Goal: Task Accomplishment & Management: Complete application form

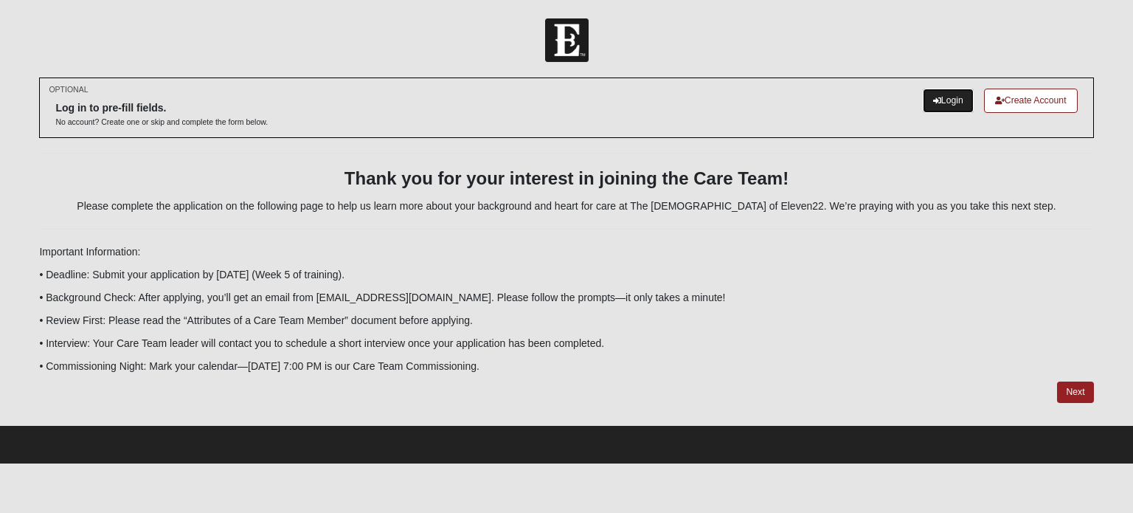
click at [944, 103] on link "Login" at bounding box center [948, 100] width 51 height 24
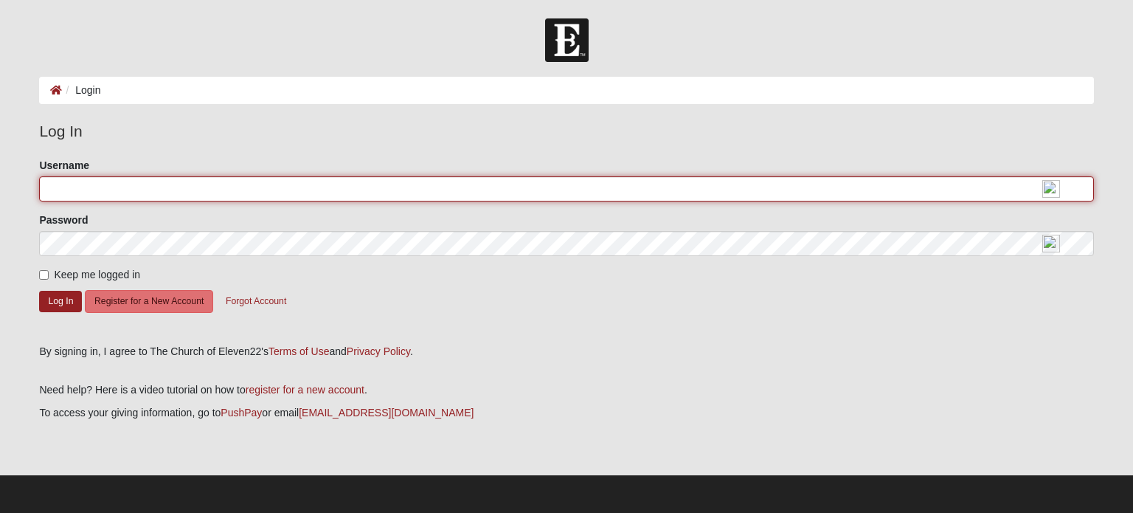
click at [111, 186] on input "Username" at bounding box center [566, 188] width 1054 height 25
type input "John_Berardi"
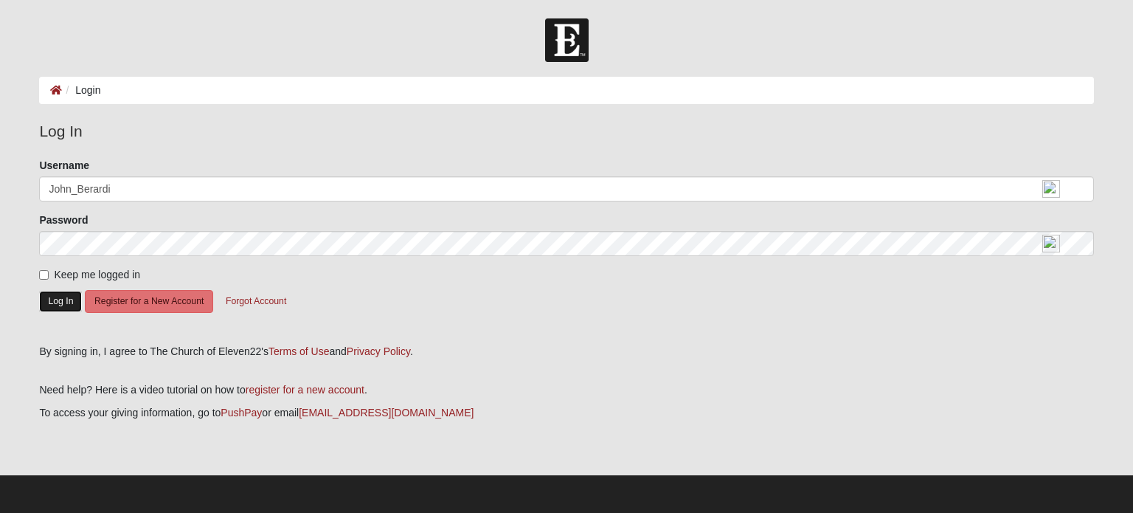
click at [60, 297] on button "Log In" at bounding box center [60, 301] width 43 height 21
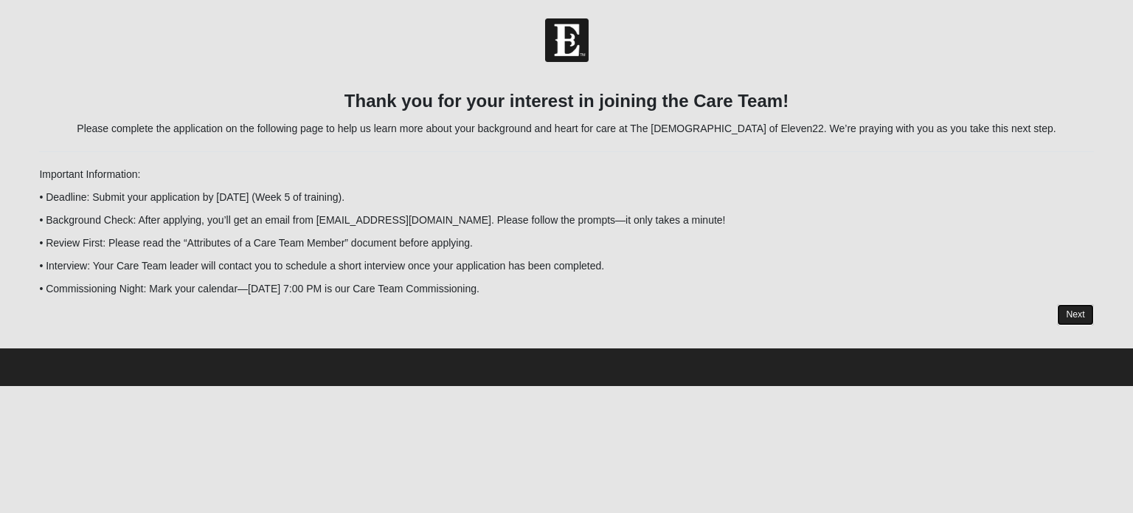
click at [1077, 319] on link "Next" at bounding box center [1075, 314] width 36 height 21
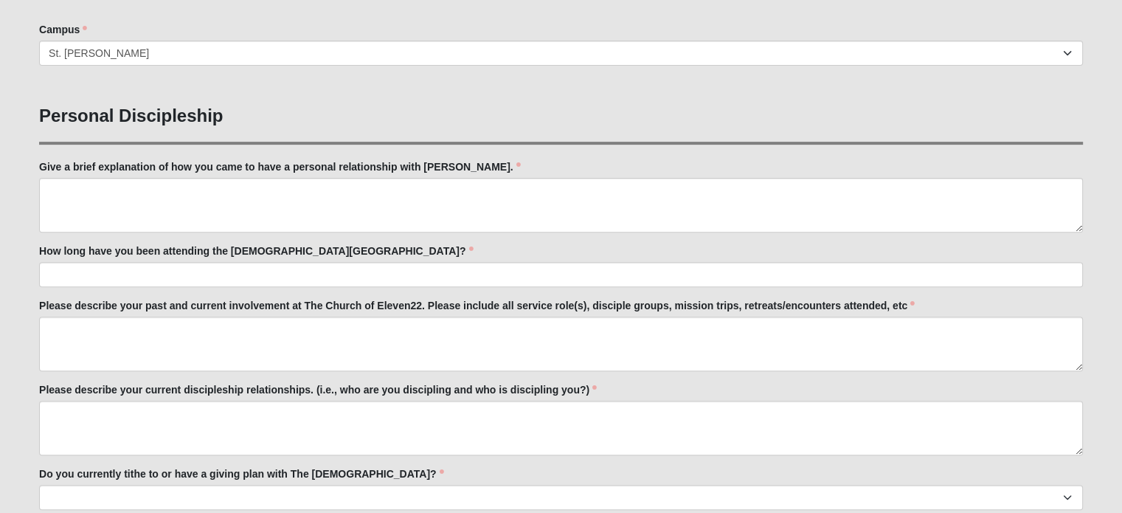
scroll to position [516, 0]
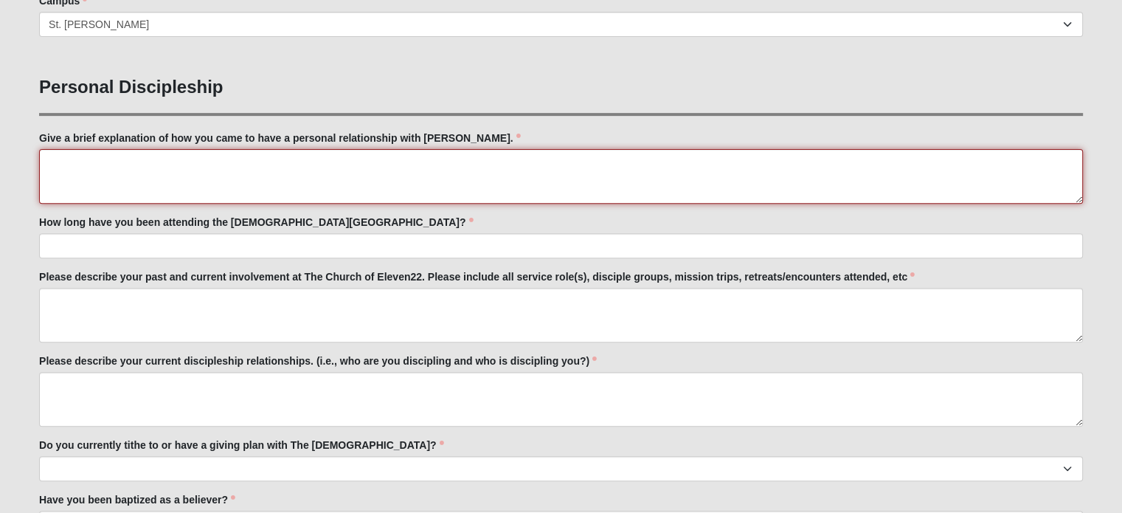
click at [232, 173] on textarea "Give a brief explanation of how you came to have a personal relationship with […" at bounding box center [561, 176] width 1044 height 55
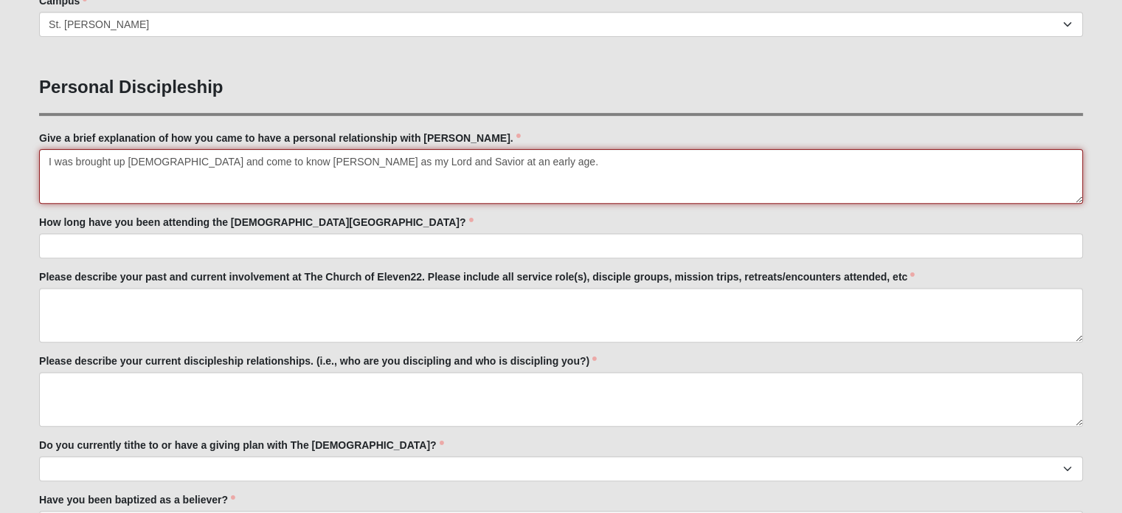
type textarea "I was brought up [DEMOGRAPHIC_DATA] and come to know [PERSON_NAME] as my Lord a…"
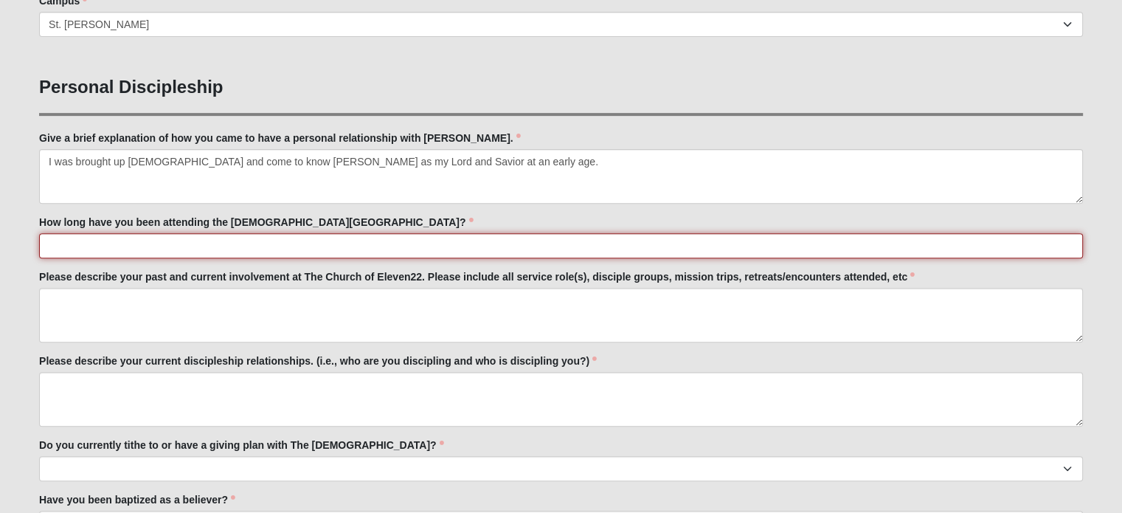
click at [81, 247] on input "How long have you been attending the [DEMOGRAPHIC_DATA][GEOGRAPHIC_DATA]?" at bounding box center [561, 245] width 1044 height 25
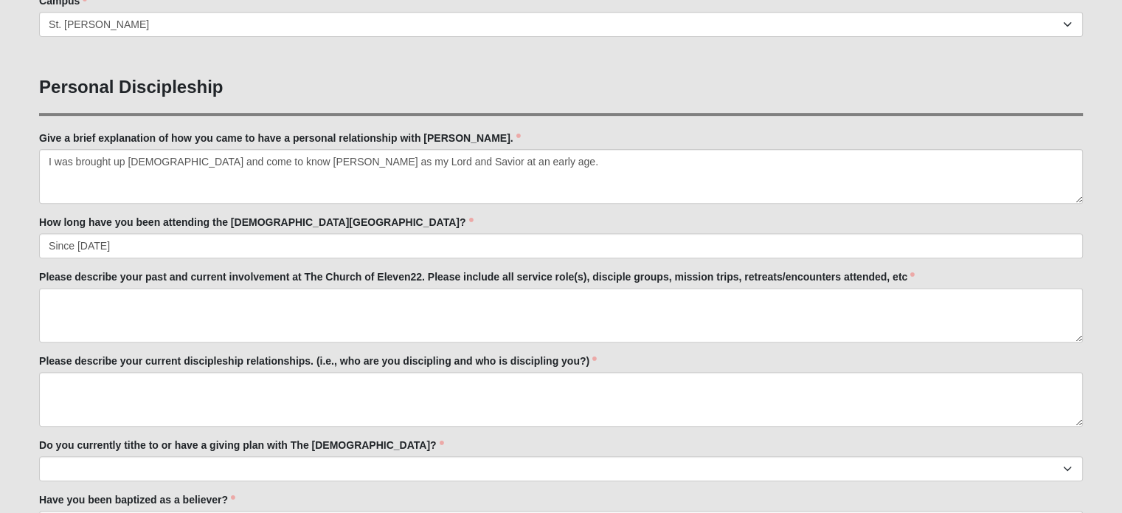
click at [729, 77] on h3 "Personal Discipleship" at bounding box center [561, 87] width 1044 height 21
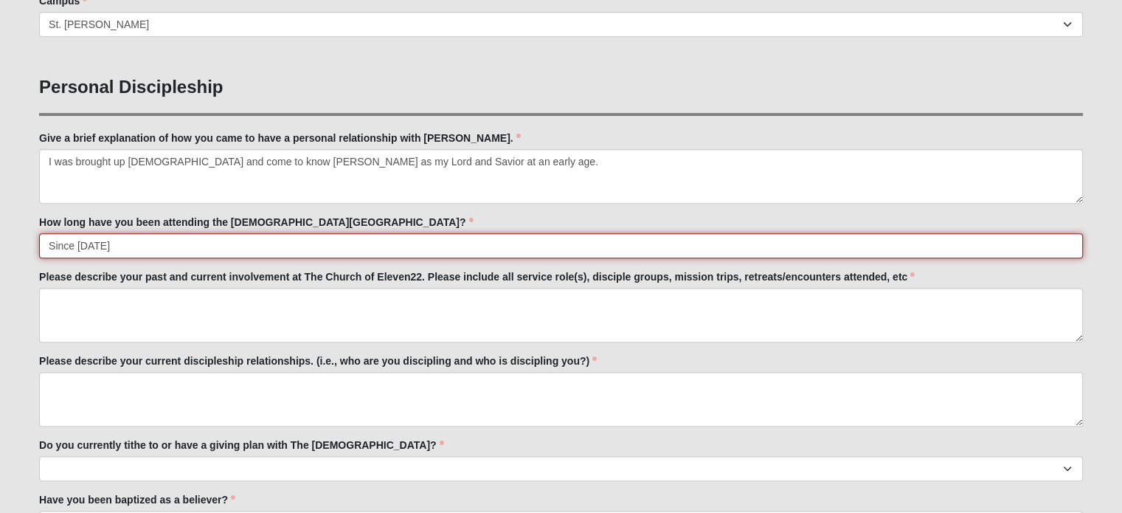
click at [122, 246] on input "Since [DATE]" at bounding box center [561, 245] width 1044 height 25
click at [240, 247] on input "Since [DATE]" at bounding box center [561, 245] width 1044 height 25
click at [78, 245] on input "Since [DATE]" at bounding box center [561, 245] width 1044 height 25
click at [237, 242] on input "Since [DATE]" at bounding box center [561, 245] width 1044 height 25
type input "Since [DATE]"
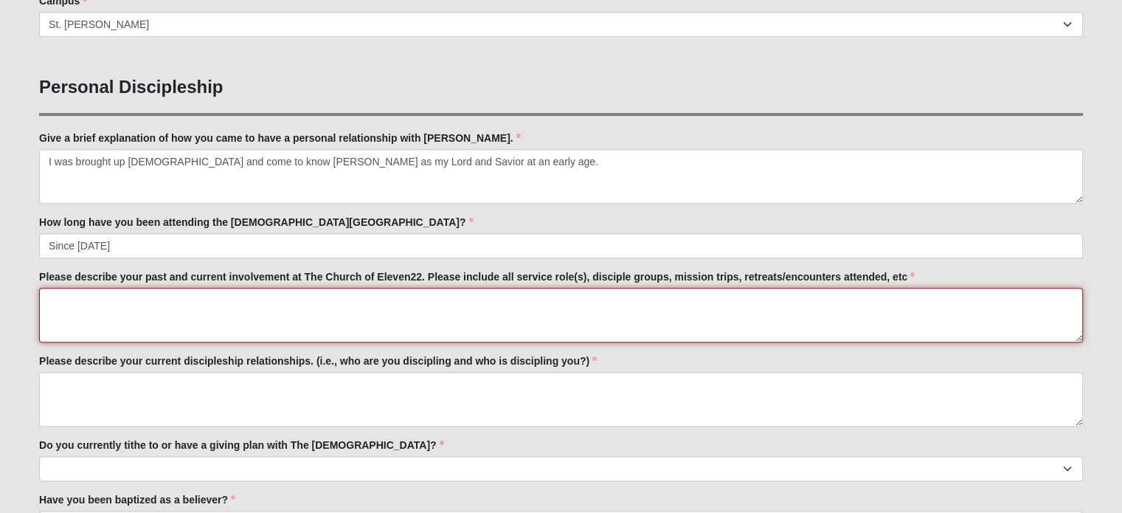
click at [104, 300] on textarea "Please describe your past and current involvement at The Church of Eleven22. Pl…" at bounding box center [561, 315] width 1044 height 55
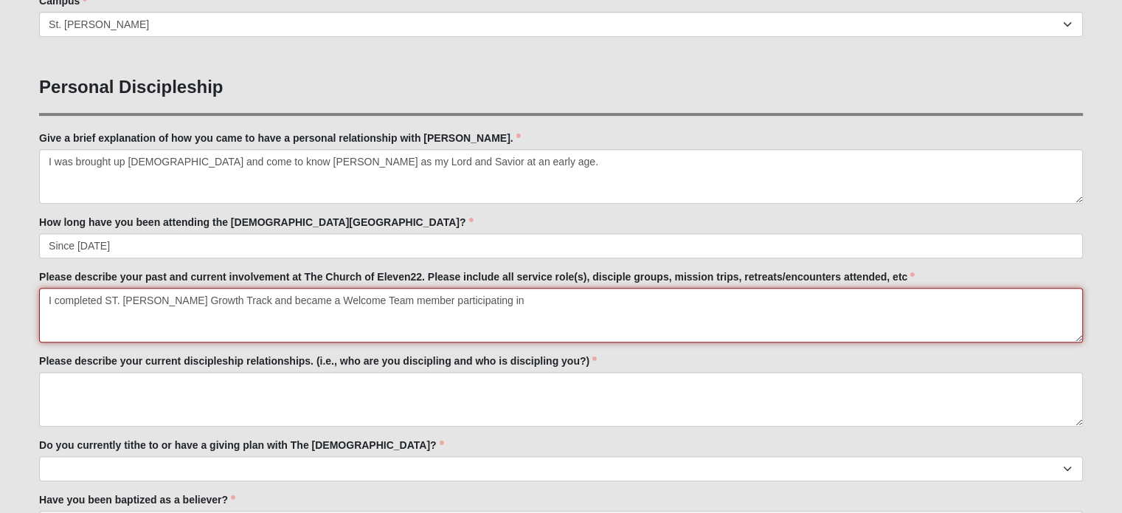
click at [502, 300] on textarea "I completed ST. [PERSON_NAME] Growth Track and became a Welcome Team member par…" at bounding box center [561, 315] width 1044 height 55
click at [482, 302] on textarea "I completed ST. [PERSON_NAME] Growth Track and became a Welcome Team member par…" at bounding box center [561, 315] width 1044 height 55
click at [566, 302] on textarea "I completed ST. [PERSON_NAME] Growth Track and became a Welcome Team member par…" at bounding box center [561, 315] width 1044 height 55
click at [531, 303] on textarea "I completed ST. [PERSON_NAME] Growth Track and became a Welcome Team member par…" at bounding box center [561, 315] width 1044 height 55
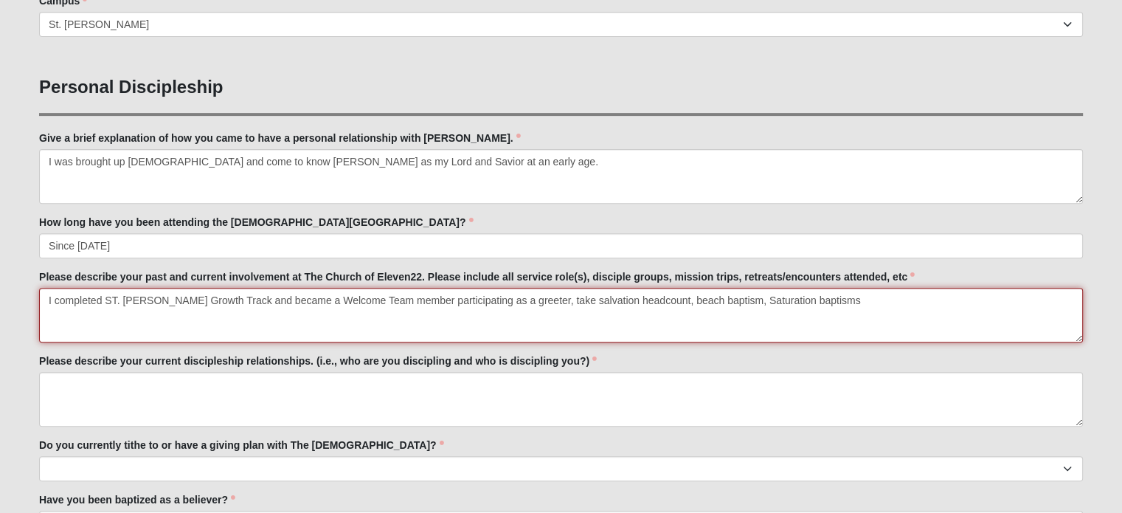
click at [705, 299] on textarea "I completed ST. [PERSON_NAME] Growth Track and became a Welcome Team member par…" at bounding box center [561, 315] width 1044 height 55
click at [814, 299] on textarea "I completed ST. [PERSON_NAME] Growth Track and became a Welcome Team member par…" at bounding box center [561, 315] width 1044 height 55
click at [760, 300] on textarea "I completed ST. [PERSON_NAME] Growth Track and became a Welcome Team member par…" at bounding box center [561, 315] width 1044 height 55
click at [815, 302] on textarea "I completed ST. [PERSON_NAME] Growth Track and became a Welcome Team member par…" at bounding box center [561, 315] width 1044 height 55
click at [704, 299] on textarea "I completed ST. [PERSON_NAME] Growth Track and became a Welcome Team member par…" at bounding box center [561, 315] width 1044 height 55
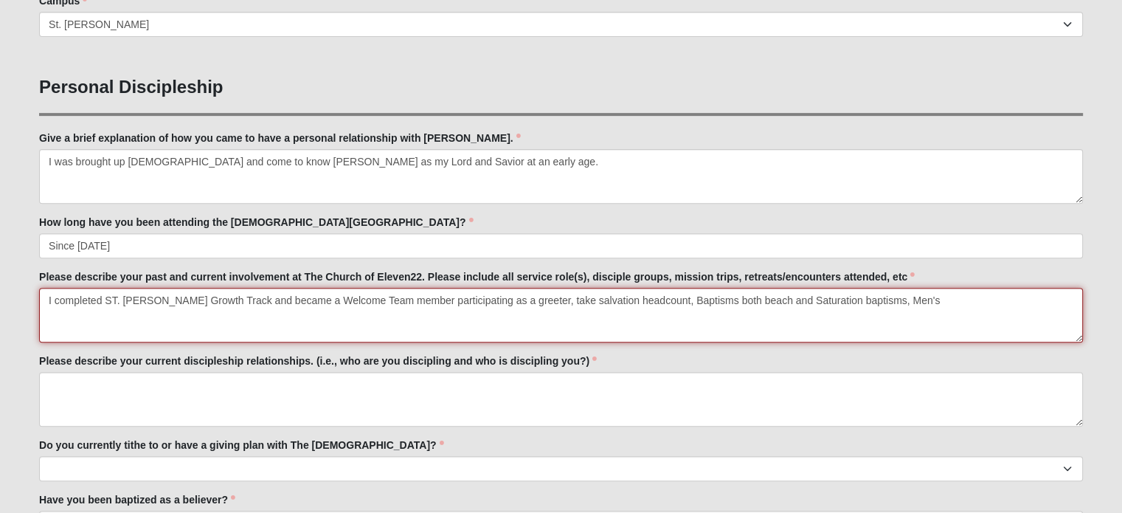
click at [849, 298] on textarea "I completed ST. [PERSON_NAME] Growth Track and became a Welcome Team member par…" at bounding box center [561, 315] width 1044 height 55
click at [842, 297] on textarea "I completed ST. [PERSON_NAME] Growth Track and became a Welcome Team member par…" at bounding box center [561, 315] width 1044 height 55
click at [841, 300] on textarea "I completed ST. [PERSON_NAME] Growth Track and became a Welcome Team member par…" at bounding box center [561, 315] width 1044 height 55
click at [976, 301] on textarea "I completed ST. [PERSON_NAME] Growth Track and became a Welcome Team member par…" at bounding box center [561, 315] width 1044 height 55
click at [631, 301] on textarea "I completed ST. [PERSON_NAME] Growth Track and became a Welcome Team member par…" at bounding box center [561, 315] width 1044 height 55
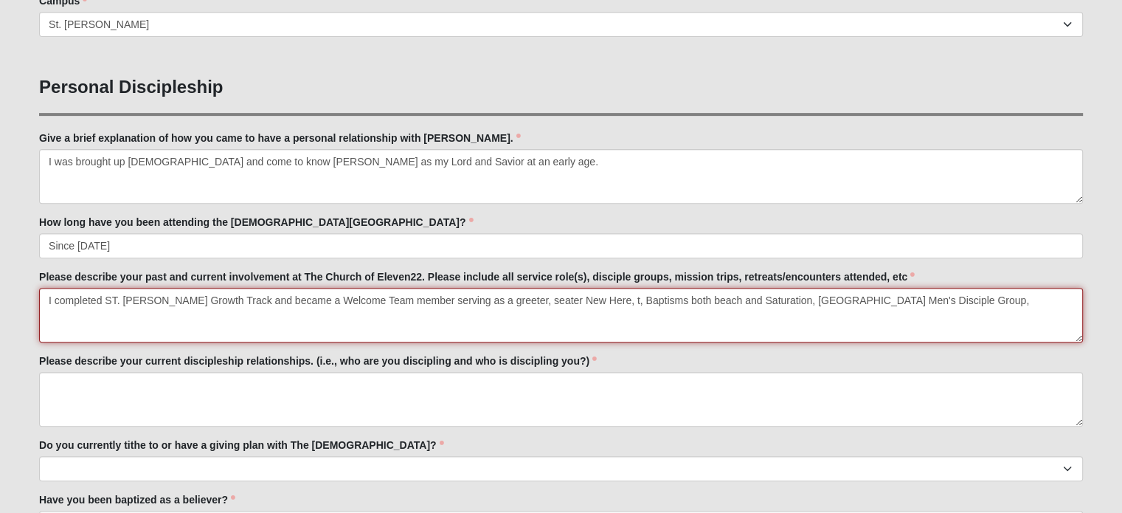
click at [523, 300] on textarea "I completed ST. [PERSON_NAME] Growth Track and became a Welcome Team member ser…" at bounding box center [561, 315] width 1044 height 55
click at [643, 304] on textarea "I completed ST. [PERSON_NAME] Growth Track and became a Welcome Team member ser…" at bounding box center [561, 315] width 1044 height 55
click at [117, 300] on textarea "I completed ST. [PERSON_NAME] Growth Track and became a Welcome Team member ser…" at bounding box center [561, 315] width 1044 height 55
click at [150, 302] on textarea "I completed St. [PERSON_NAME] Growth Track and became a Welcome Team member ser…" at bounding box center [561, 315] width 1044 height 55
click at [453, 300] on textarea "I completed St. [PERSON_NAME] Growth Track and became a Welcome Team member ser…" at bounding box center [561, 315] width 1044 height 55
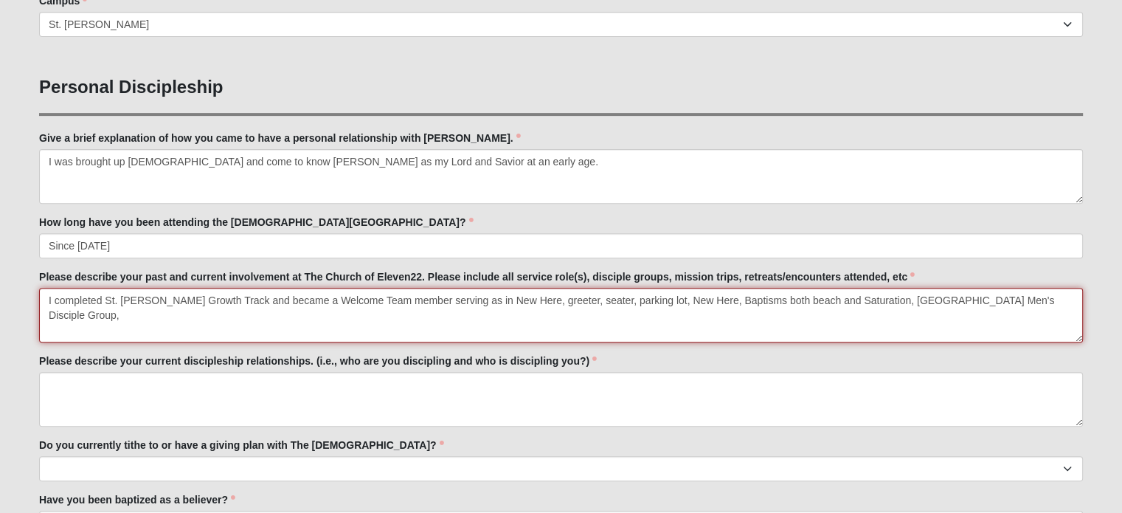
click at [634, 297] on textarea "I completed St. [PERSON_NAME] Growth Track and became a Welcome Team member ser…" at bounding box center [561, 315] width 1044 height 55
click at [510, 299] on textarea "I completed St. [PERSON_NAME] Growth Track and became a Welcome Team member ser…" at bounding box center [561, 315] width 1044 height 55
click at [457, 298] on textarea "I completed St. [PERSON_NAME] Growth Track and became a Welcome Team member ser…" at bounding box center [561, 315] width 1044 height 55
click at [620, 299] on textarea "I completed St. [PERSON_NAME] Growth Track and became a Welcome Team member ser…" at bounding box center [561, 315] width 1044 height 55
click at [673, 299] on textarea "I completed St. [PERSON_NAME] Growth Track and became a Welcome Team member ser…" at bounding box center [561, 315] width 1044 height 55
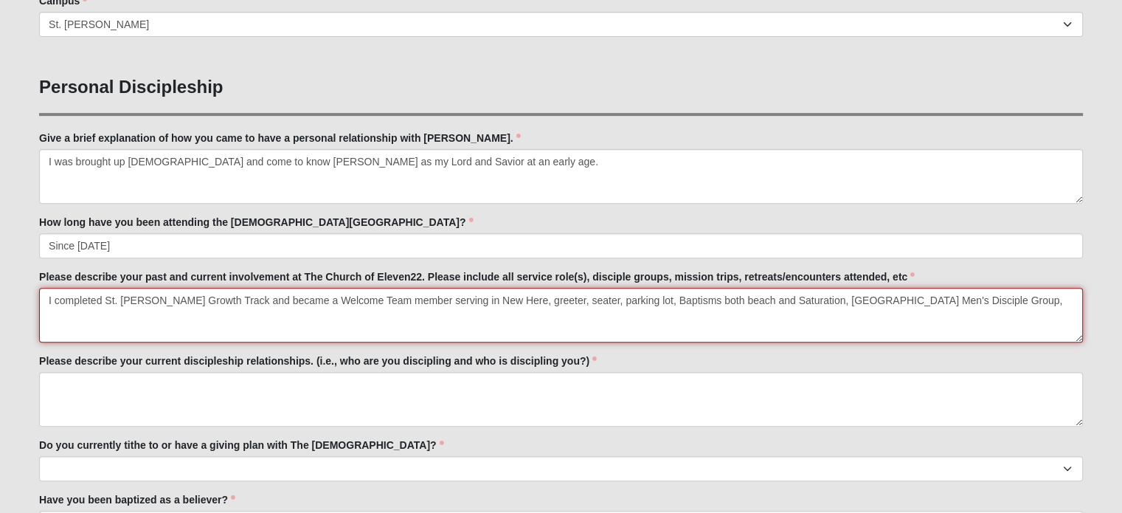
click at [960, 303] on textarea "I completed St. [PERSON_NAME] Growth Track and became a Welcome Team member ser…" at bounding box center [561, 315] width 1044 height 55
click at [960, 298] on textarea "I completed St. [PERSON_NAME] Growth Track and became a Welcome Team member ser…" at bounding box center [561, 315] width 1044 height 55
click at [1021, 299] on textarea "I completed St. [PERSON_NAME] Growth Track and became a Welcome Team member ser…" at bounding box center [561, 315] width 1044 height 55
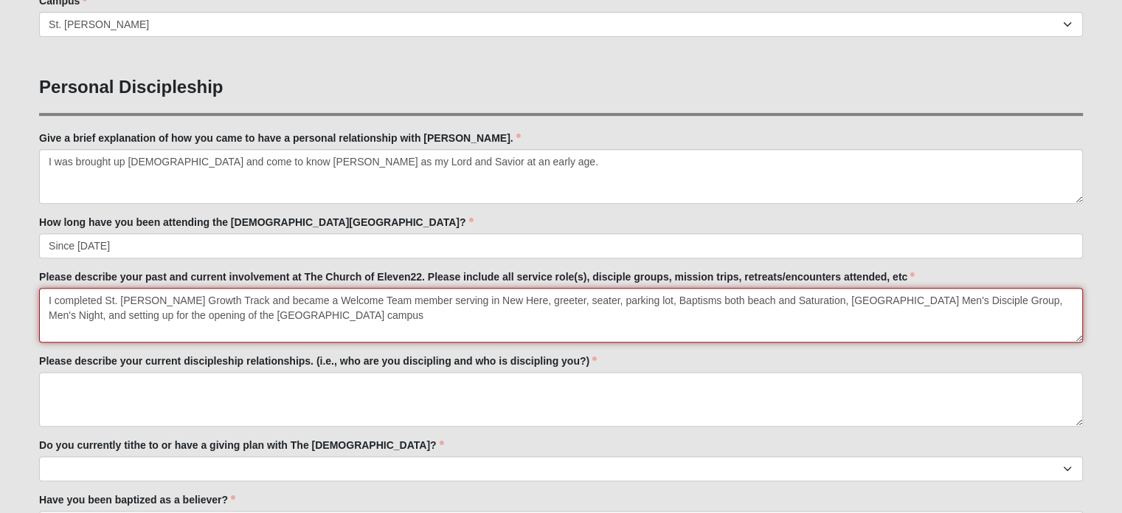
click at [143, 302] on textarea "I completed St. [PERSON_NAME] Growth Track and became a Welcome Team member ser…" at bounding box center [561, 315] width 1044 height 55
click at [500, 297] on textarea "I completed St. [PERSON_NAME]'s Growth Track and became a Welcome Team member s…" at bounding box center [561, 315] width 1044 height 55
click at [574, 301] on textarea "I completed St. [PERSON_NAME]'s Growth Track and became a Welcome Team member s…" at bounding box center [561, 315] width 1044 height 55
click at [520, 296] on textarea "I completed St. [PERSON_NAME]'s Growth Track and became a Welcome Team member s…" at bounding box center [561, 315] width 1044 height 55
click at [301, 318] on textarea "I completed St. [PERSON_NAME]'s Growth Track and became a Welcome Team member s…" at bounding box center [561, 315] width 1044 height 55
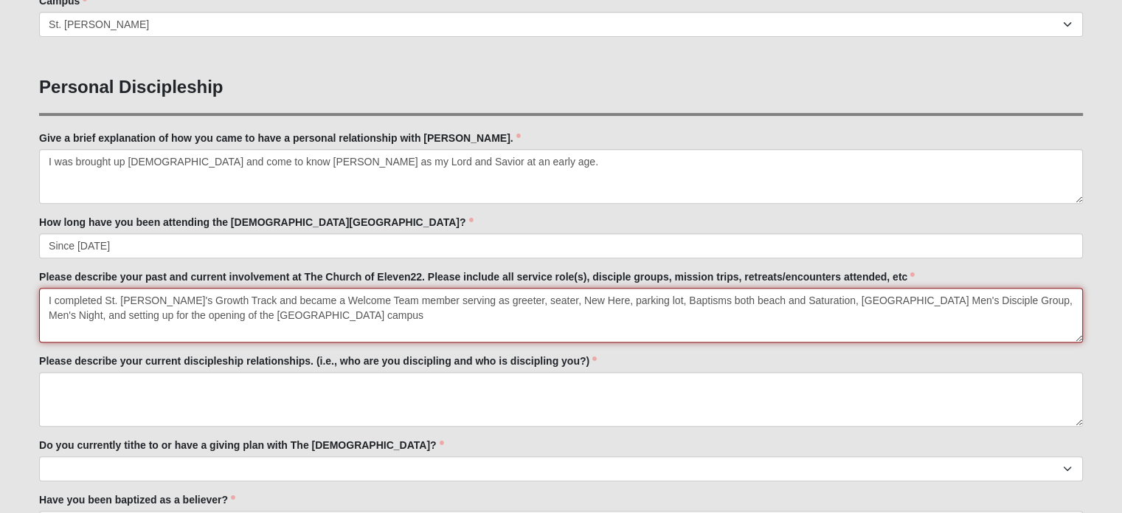
click at [94, 312] on textarea "I completed St. [PERSON_NAME]'s Growth Track and became a Welcome Team member s…" at bounding box center [561, 315] width 1044 height 55
click at [321, 316] on textarea "I completed St. [PERSON_NAME]'s Growth Track and became a Welcome Team member s…" at bounding box center [561, 315] width 1044 height 55
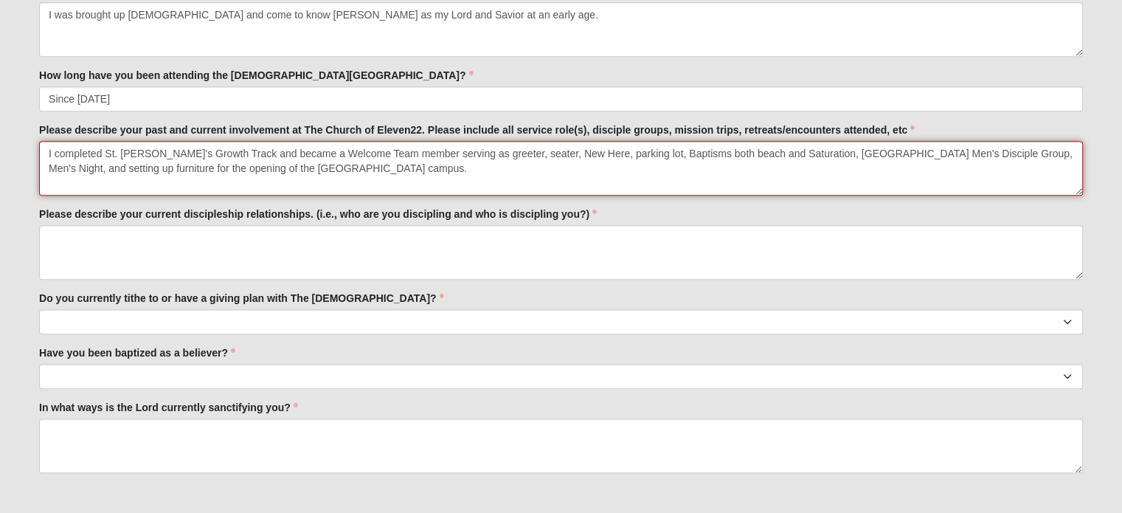
scroll to position [664, 0]
type textarea "I completed St. [PERSON_NAME]'s Growth Track and became a Welcome Team member s…"
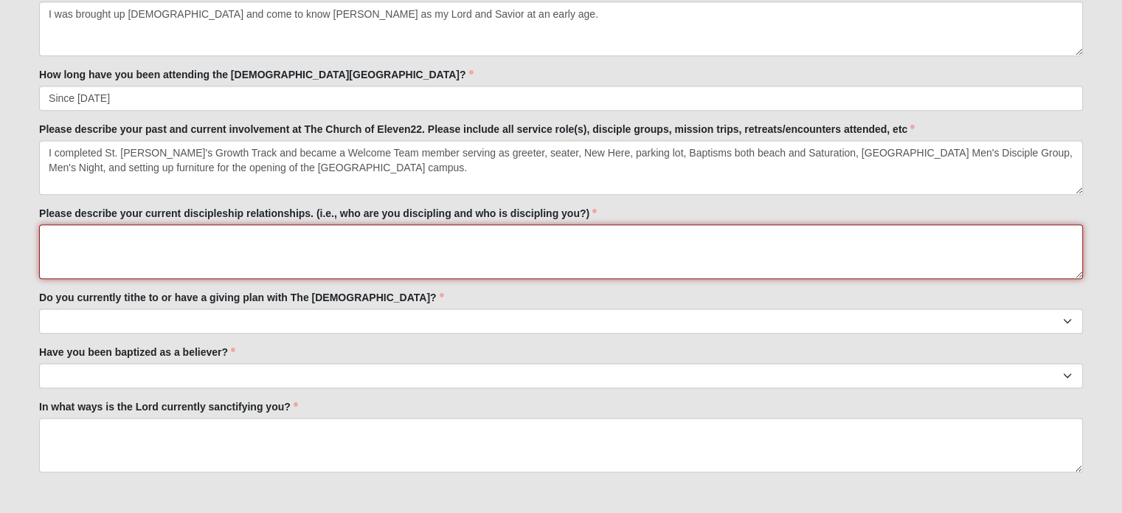
click at [86, 246] on textarea "Please describe your current discipleship relationships. (i.e., who are you dis…" at bounding box center [561, 251] width 1044 height 55
type textarea "I'm discipling to family, friends, neighbors."
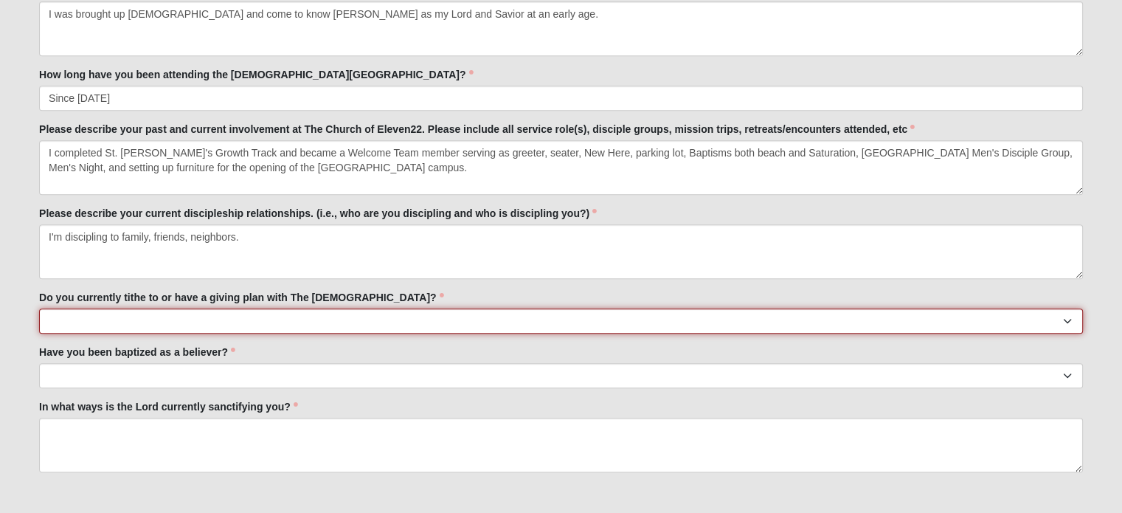
click at [52, 327] on select "No Yes" at bounding box center [561, 320] width 1044 height 25
select select "True"
click at [39, 308] on select "No Yes" at bounding box center [561, 320] width 1044 height 25
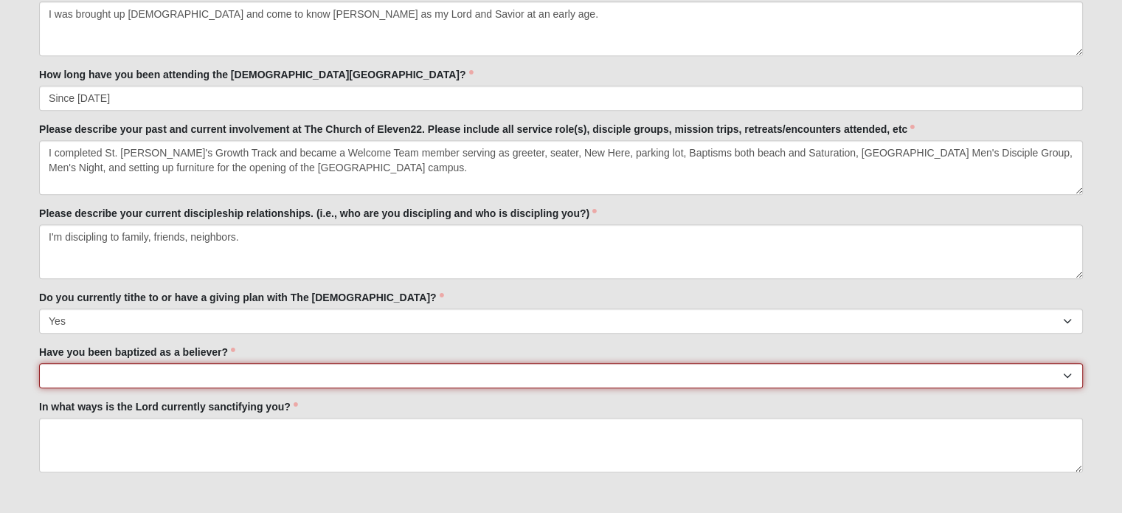
click at [153, 382] on select "No Yes" at bounding box center [561, 375] width 1044 height 25
select select "True"
click at [39, 363] on select "No Yes" at bounding box center [561, 375] width 1044 height 25
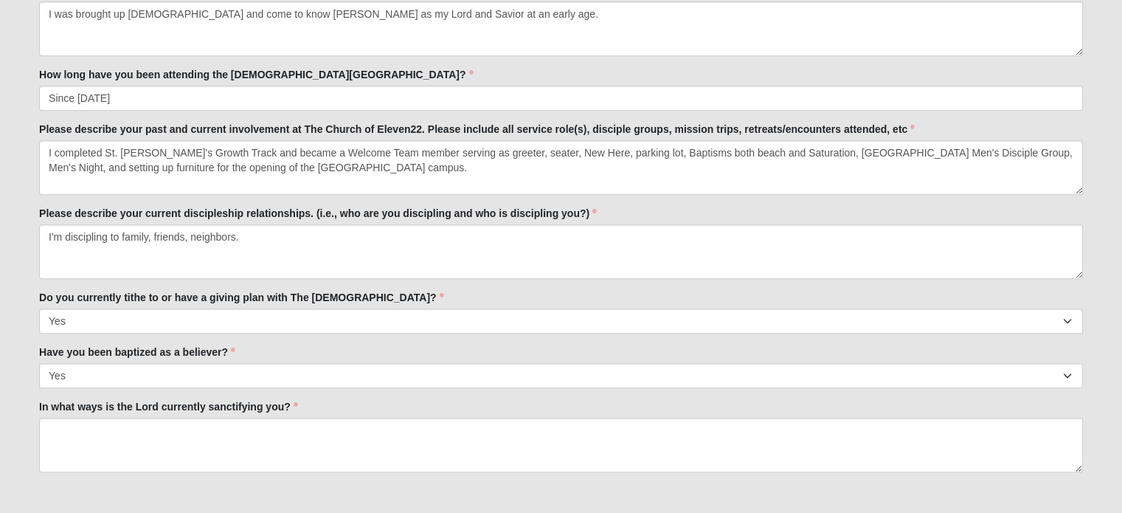
click at [284, 222] on div "Please describe your current discipleship relationships. (i.e., who are you dis…" at bounding box center [561, 242] width 1044 height 73
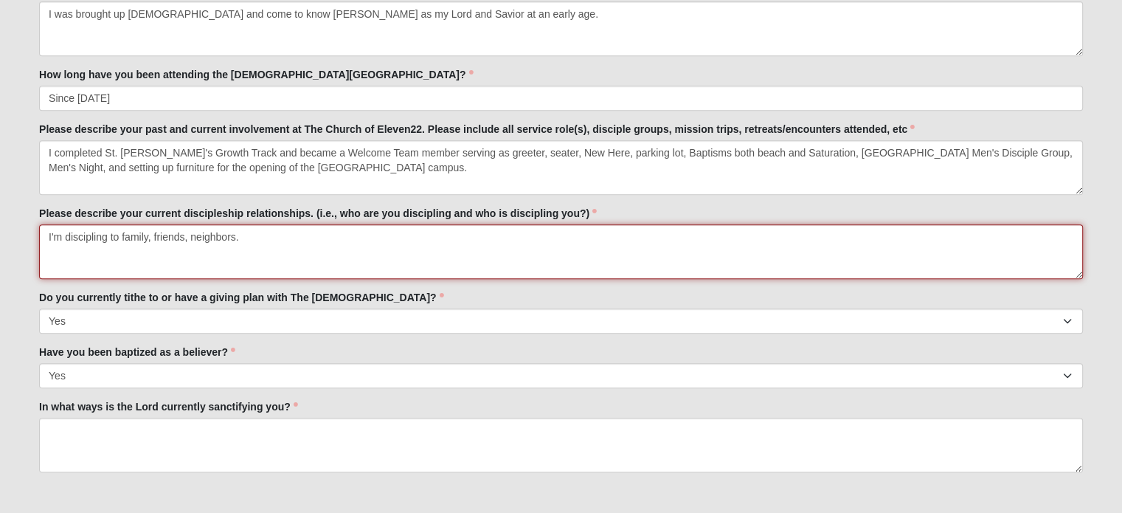
click at [281, 239] on textarea "I'm discipling to family, friends, neighbors." at bounding box center [561, 251] width 1044 height 55
click at [372, 240] on textarea "I'm discipling to family, friends, neighbors, acquaintances, anyone who is inte…" at bounding box center [561, 251] width 1044 height 55
click at [502, 235] on textarea "I'm discipling to family, friends, neighbors, acquaintances, anyone who I gauge…" at bounding box center [561, 251] width 1044 height 55
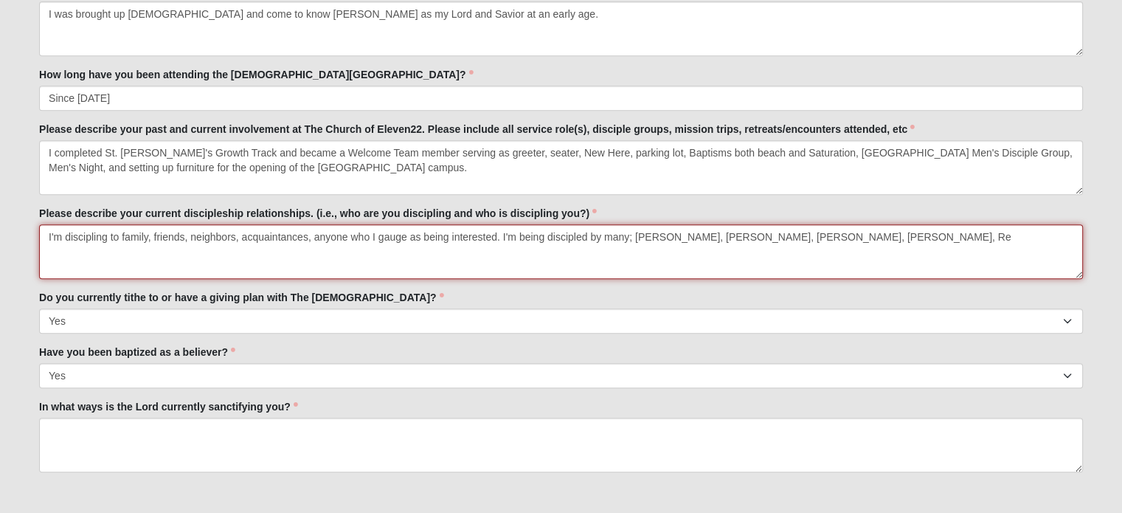
click at [502, 235] on textarea "I'm discipling to family, friends, neighbors, acquaintances, anyone who I gauge…" at bounding box center [561, 251] width 1044 height 55
drag, startPoint x: 501, startPoint y: 238, endPoint x: 501, endPoint y: 227, distance: 11.1
click at [501, 229] on textarea "I'm discipling to family, friends, neighbors, acquaintances, anyone who I gauge…" at bounding box center [561, 251] width 1044 height 55
click at [573, 235] on textarea "I'm discipling to family, friends, neighbors, acquaintances, anyone who I gauge…" at bounding box center [561, 251] width 1044 height 55
click at [628, 235] on textarea "I'm discipling to family, friends, neighbors, acquaintances, anyone who I gauge…" at bounding box center [561, 251] width 1044 height 55
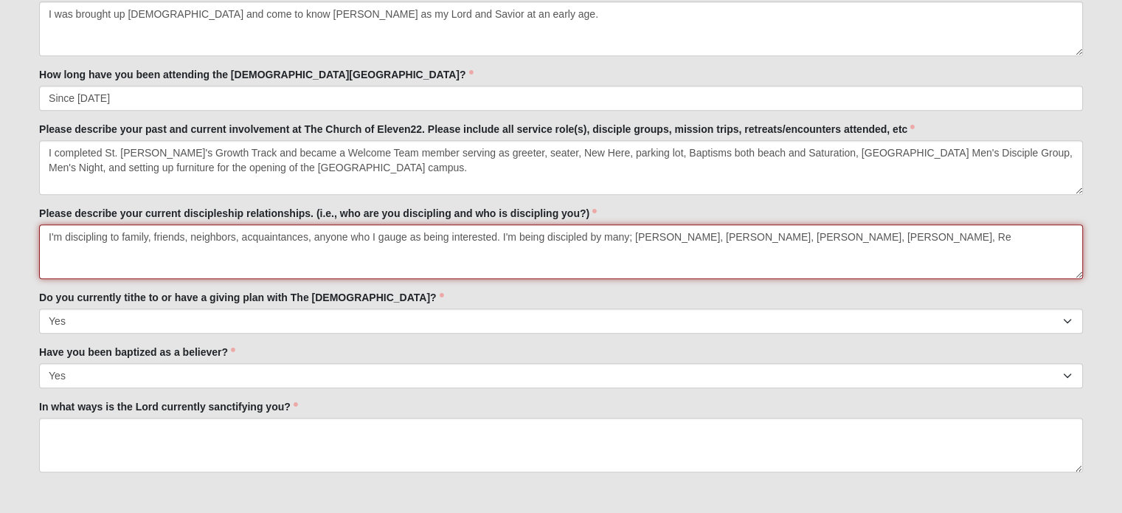
click at [935, 232] on textarea "I'm discipling to family, friends, neighbors, acquaintances, anyone who I gauge…" at bounding box center [561, 251] width 1044 height 55
click at [298, 254] on textarea "I'm discipling to family, friends, neighbors, acquaintances, anyone who I gauge…" at bounding box center [561, 251] width 1044 height 55
click at [636, 236] on textarea "I'm discipling to family, friends, neighbors, acquaintances, anyone who I gauge…" at bounding box center [561, 251] width 1044 height 55
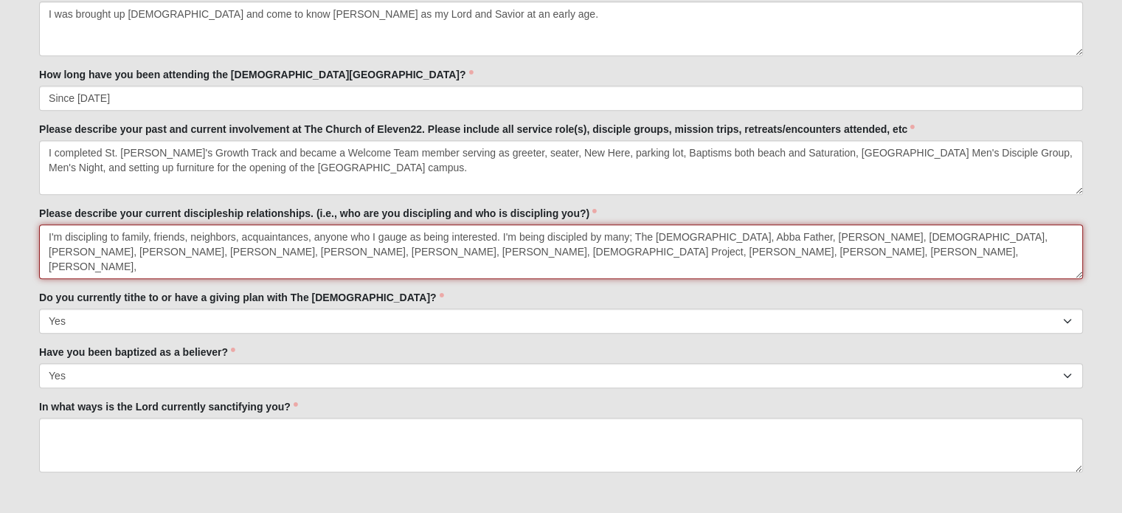
click at [634, 234] on textarea "I'm discipling to family, friends, neighbors, acquaintances, anyone who I gauge…" at bounding box center [561, 251] width 1044 height 55
click at [902, 235] on textarea "I'm discipling to family, friends, neighbors, acquaintances, anyone who I gauge…" at bounding box center [561, 251] width 1044 height 55
click at [712, 257] on textarea "I'm discipling to family, friends, neighbors, acquaintances, anyone who I gauge…" at bounding box center [561, 251] width 1044 height 55
click at [670, 249] on textarea "I'm discipling to family, friends, neighbors, acquaintances, anyone who I gauge…" at bounding box center [561, 251] width 1044 height 55
click at [904, 239] on textarea "I'm discipling to family, friends, neighbors, acquaintances, anyone who I gauge…" at bounding box center [561, 251] width 1044 height 55
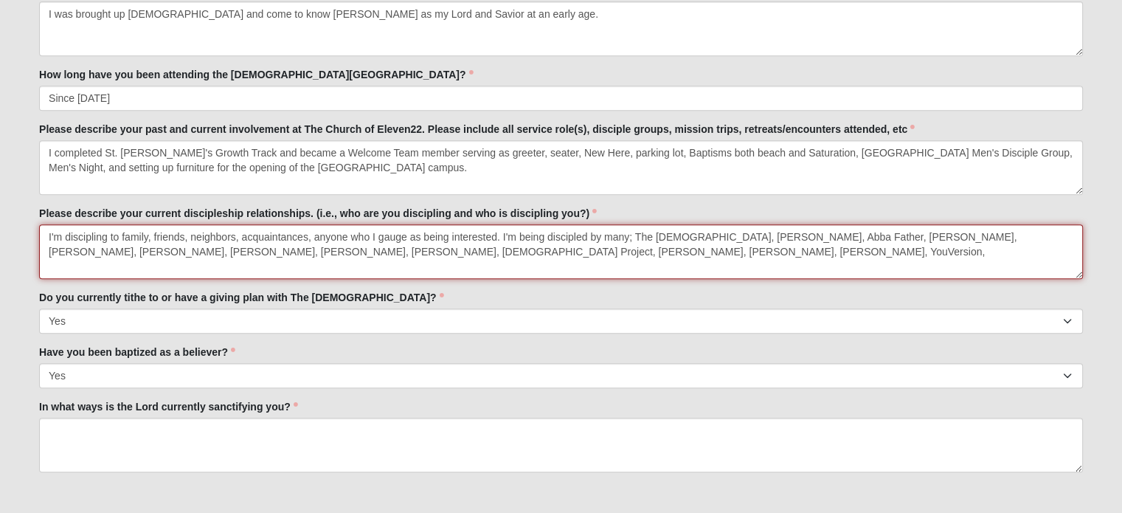
click at [611, 251] on textarea "I'm discipling to family, friends, neighbors, acquaintances, anyone who I gauge…" at bounding box center [561, 251] width 1044 height 55
click at [666, 250] on textarea "I'm discipling to family, friends, neighbors, acquaintances, anyone who I gauge…" at bounding box center [561, 251] width 1044 height 55
click at [895, 250] on textarea "I'm discipling to family, friends, neighbors, acquaintances, anyone who I gauge…" at bounding box center [561, 251] width 1044 height 55
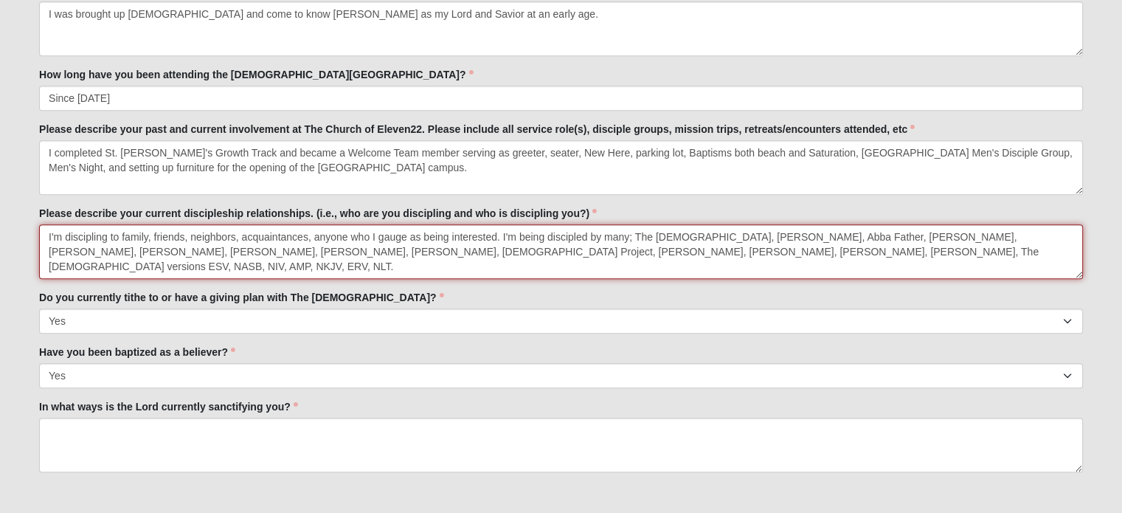
click at [333, 251] on textarea "I'm discipling to family, friends, neighbors, acquaintances, anyone who I gauge…" at bounding box center [561, 251] width 1044 height 55
click at [190, 250] on textarea "I'm discipling to family, friends, neighbors, acquaintances, anyone who I gauge…" at bounding box center [561, 251] width 1044 height 55
click at [976, 253] on textarea "I'm discipling to family, friends, neighbors, acquaintances, anyone who I gauge…" at bounding box center [561, 251] width 1044 height 55
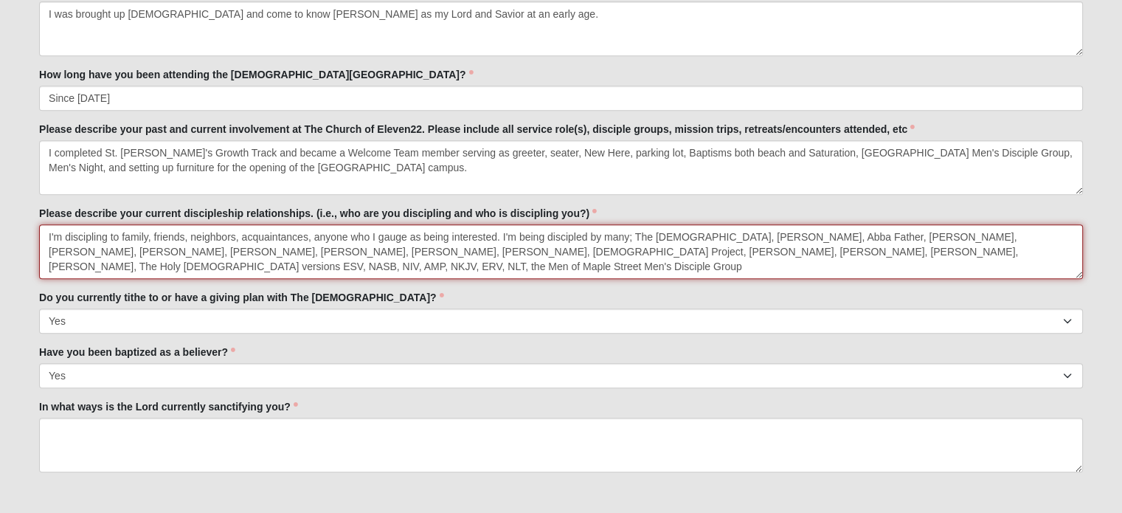
click at [1003, 247] on textarea "I'm discipling to family, friends, neighbors, acquaintances, anyone who I gauge…" at bounding box center [561, 251] width 1044 height 55
click at [179, 263] on textarea "I'm discipling to family, friends, neighbors, acquaintances, anyone who I gauge…" at bounding box center [561, 251] width 1044 height 55
click at [979, 251] on textarea "I'm discipling to family, friends, neighbors, acquaintances, anyone who I gauge…" at bounding box center [561, 251] width 1044 height 55
click at [1001, 250] on textarea "I'm discipling to family, friends, neighbors, acquaintances, anyone who I gauge…" at bounding box center [561, 251] width 1044 height 55
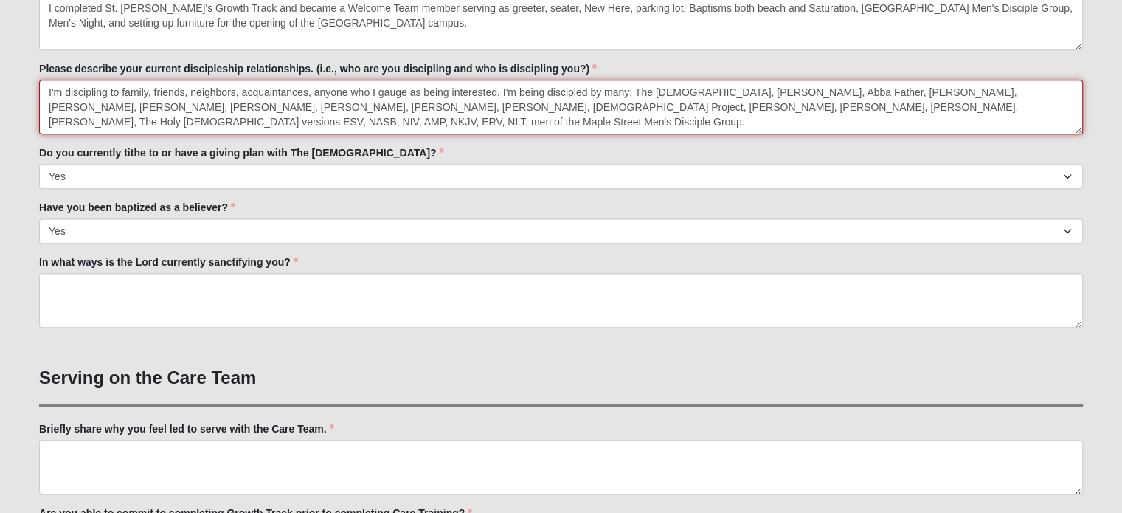
scroll to position [811, 0]
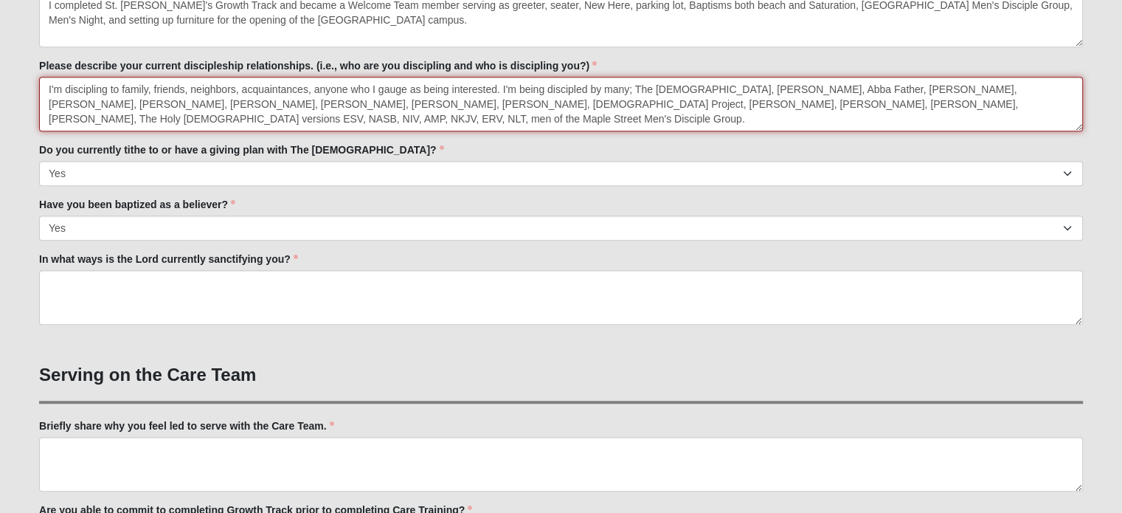
type textarea "I'm discipling to family, friends, neighbors, acquaintances, anyone who I gauge…"
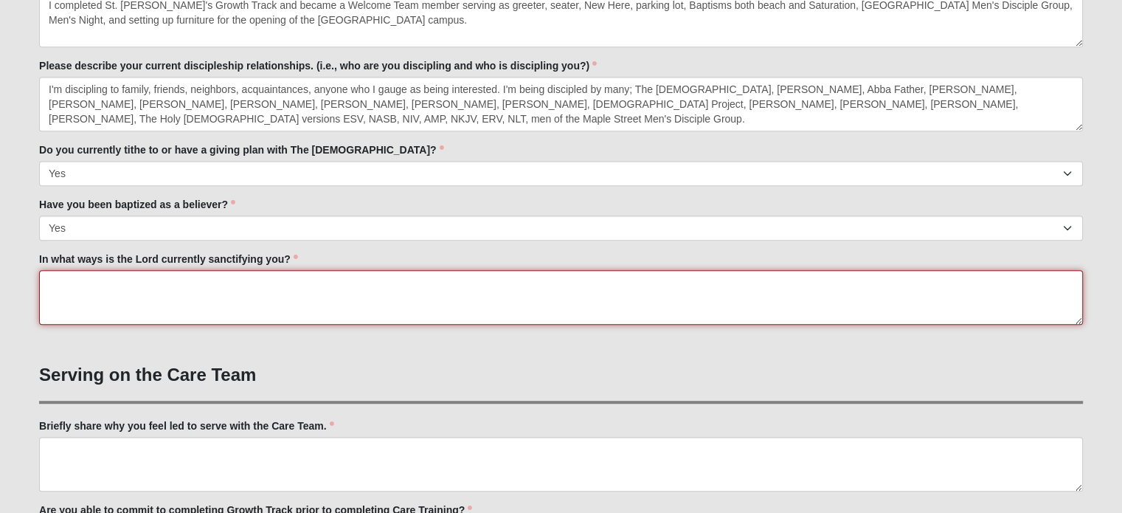
click at [206, 296] on textarea "In what ways is the Lord currently sanctifying you?" at bounding box center [561, 297] width 1044 height 55
type textarea "T"
click at [47, 280] on textarea "Reading and listening to [DEMOGRAPHIC_DATA]'s word daily, prayer daily," at bounding box center [561, 297] width 1044 height 55
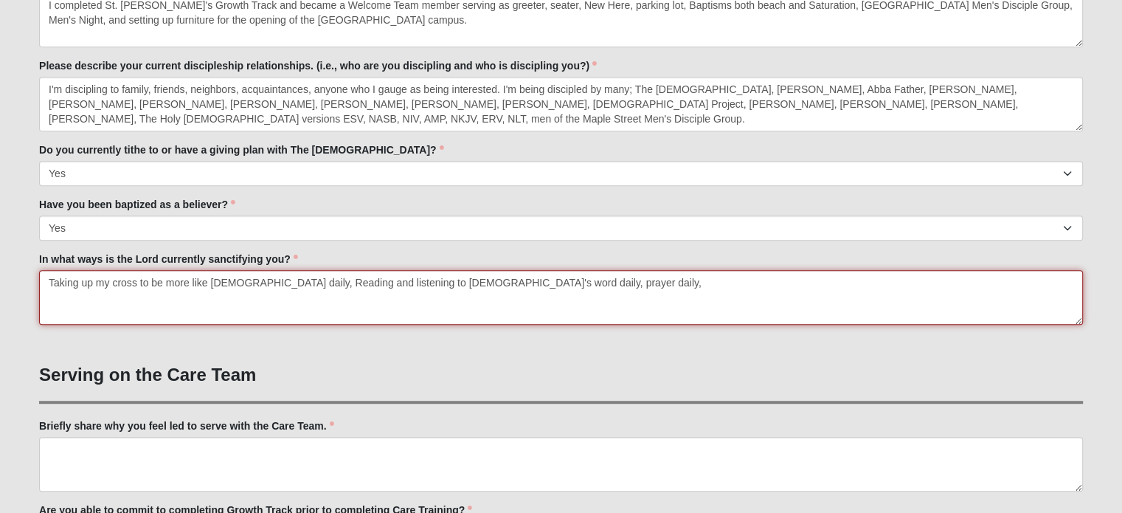
click at [141, 281] on textarea "Taking up my cross to be more like [DEMOGRAPHIC_DATA] daily, Reading and listen…" at bounding box center [561, 297] width 1044 height 55
click at [270, 284] on textarea "Taking up my cross to be more like [DEMOGRAPHIC_DATA] daily, Reading and listen…" at bounding box center [561, 297] width 1044 height 55
click at [450, 280] on textarea "Taking up my cross to be more like [DEMOGRAPHIC_DATA] daily, reading and listen…" at bounding box center [561, 297] width 1044 height 55
click at [262, 280] on textarea "Taking up my cross to be more like [DEMOGRAPHIC_DATA] daily, reading and listen…" at bounding box center [561, 297] width 1044 height 55
click at [511, 285] on textarea "Taking up my cross to be more like [DEMOGRAPHIC_DATA] daily; reading and listen…" at bounding box center [561, 297] width 1044 height 55
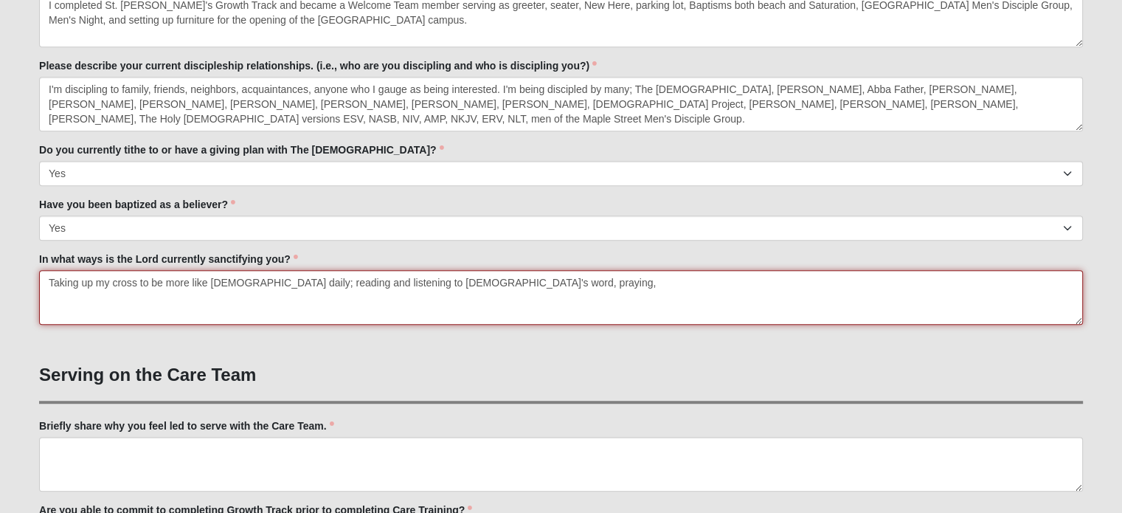
click at [430, 282] on textarea "Taking up my cross to be more like [DEMOGRAPHIC_DATA] daily; reading and listen…" at bounding box center [561, 297] width 1044 height 55
click at [592, 287] on textarea "Taking up my cross to be more like [DEMOGRAPHIC_DATA] daily; reading and listen…" at bounding box center [561, 297] width 1044 height 55
click at [530, 282] on textarea "Taking up my cross to be more like [DEMOGRAPHIC_DATA] daily; reading and listen…" at bounding box center [561, 297] width 1044 height 55
click at [266, 284] on textarea "Taking up my cross to be more like [DEMOGRAPHIC_DATA] daily; reading and listen…" at bounding box center [561, 297] width 1044 height 55
click at [701, 280] on textarea "Taking up my cross to be more like [DEMOGRAPHIC_DATA] daily; praying, reading a…" at bounding box center [561, 297] width 1044 height 55
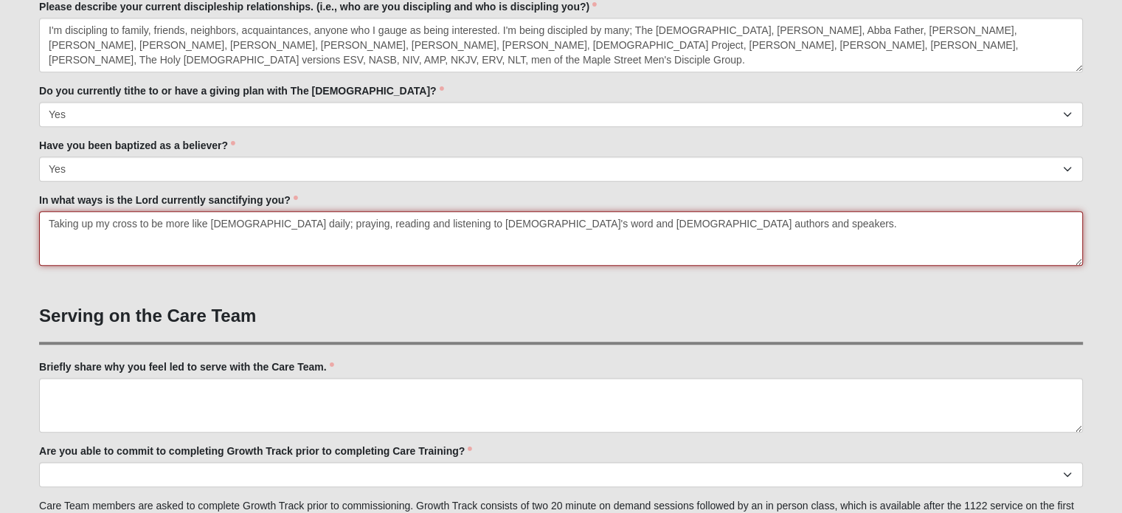
scroll to position [959, 0]
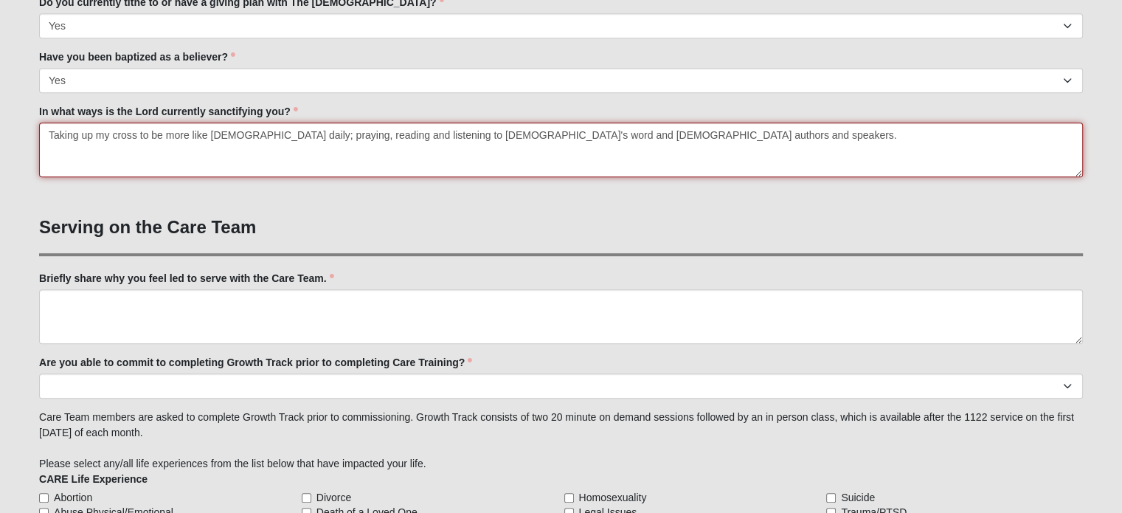
click at [492, 131] on textarea "Taking up my cross to be more like [DEMOGRAPHIC_DATA] daily; praying, reading a…" at bounding box center [561, 149] width 1044 height 55
click at [729, 134] on textarea "Taking up my cross to be more like [DEMOGRAPHIC_DATA] daily; praying, reading a…" at bounding box center [561, 149] width 1044 height 55
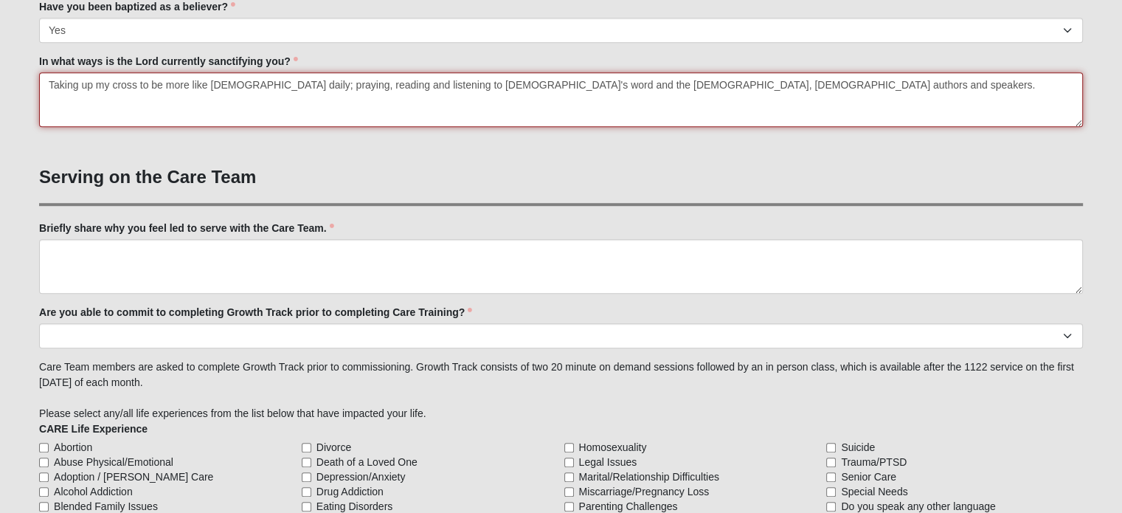
scroll to position [1032, 0]
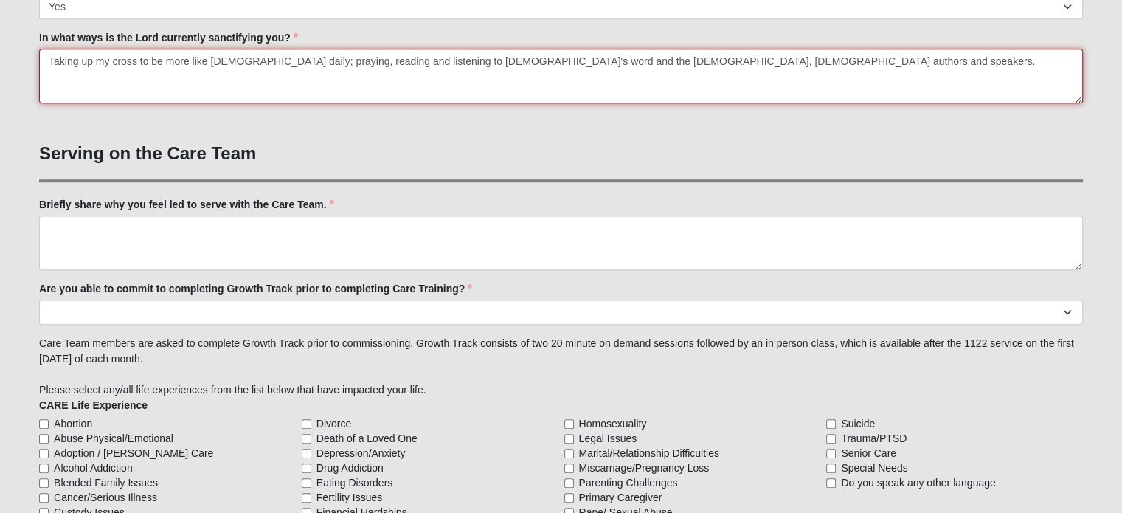
type textarea "Taking up my cross to be more like [DEMOGRAPHIC_DATA] daily; praying, reading a…"
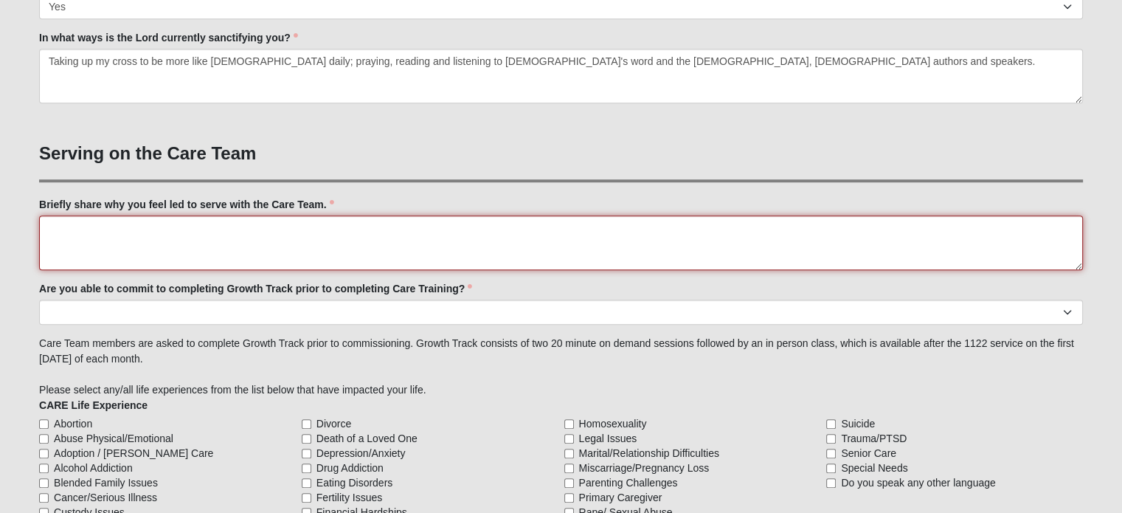
click at [73, 231] on textarea "Briefly share why you feel led to serve with the Care Team." at bounding box center [561, 242] width 1044 height 55
type textarea "I"
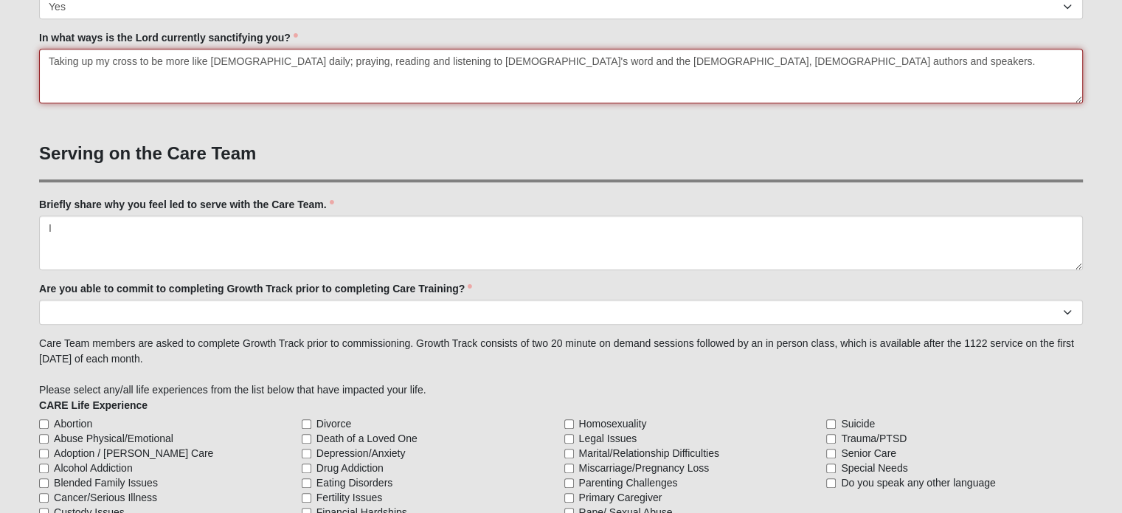
click at [140, 59] on textarea "Taking up my cross to be more like [DEMOGRAPHIC_DATA] daily; praying, reading a…" at bounding box center [561, 76] width 1044 height 55
click at [642, 62] on textarea "Taking up my cross and deepen my relationship with [DEMOGRAPHIC_DATA] daily; pr…" at bounding box center [561, 76] width 1044 height 55
click at [907, 63] on textarea "Taking up my cross and deepen my relationship with [DEMOGRAPHIC_DATA] daily; pr…" at bounding box center [561, 76] width 1044 height 55
click at [194, 60] on textarea "Taking up my cross and deepen my relationship with [DEMOGRAPHIC_DATA] daily; pr…" at bounding box center [561, 76] width 1044 height 55
type textarea "Taking up my cross and deepening my relationship with [DEMOGRAPHIC_DATA] daily;…"
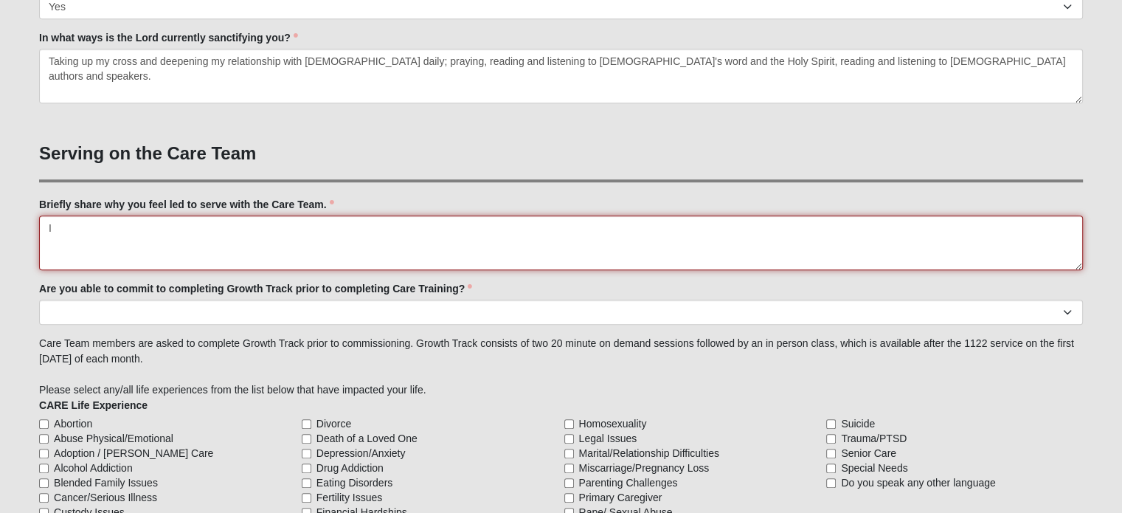
click at [103, 229] on textarea "I" at bounding box center [561, 242] width 1044 height 55
click at [190, 223] on textarea "I reached out to Care Team at [GEOGRAPHIC_DATA][PERSON_NAME] when I first arriv…" at bounding box center [561, 242] width 1044 height 55
click at [379, 226] on textarea "I reached out to Care Team at COE22 St. [PERSON_NAME]'s when I first arrived in" at bounding box center [561, 242] width 1044 height 55
click at [325, 229] on textarea "I reached out to Care Team at COE22 St. [PERSON_NAME]'s when I first arrived in" at bounding box center [561, 242] width 1044 height 55
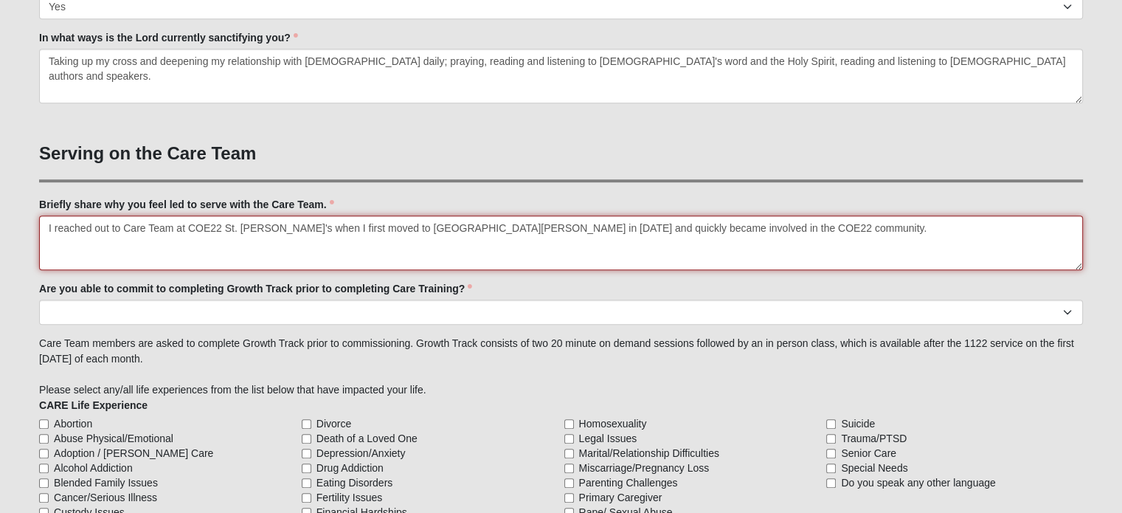
drag, startPoint x: 794, startPoint y: 238, endPoint x: 535, endPoint y: 241, distance: 258.9
click at [535, 241] on textarea "I reached out to Care Team at COE22 St. [PERSON_NAME]'s when I first moved to […" at bounding box center [561, 242] width 1044 height 55
type textarea "I reached out to Care Team at COE22 St. [PERSON_NAME]'s when I first moved to […"
drag, startPoint x: 833, startPoint y: 226, endPoint x: 27, endPoint y: 223, distance: 805.3
click at [28, 223] on div "Care Team Applicant 33.333333333333333333333333330% Complete Family Member to R…" at bounding box center [561, 126] width 1066 height 2162
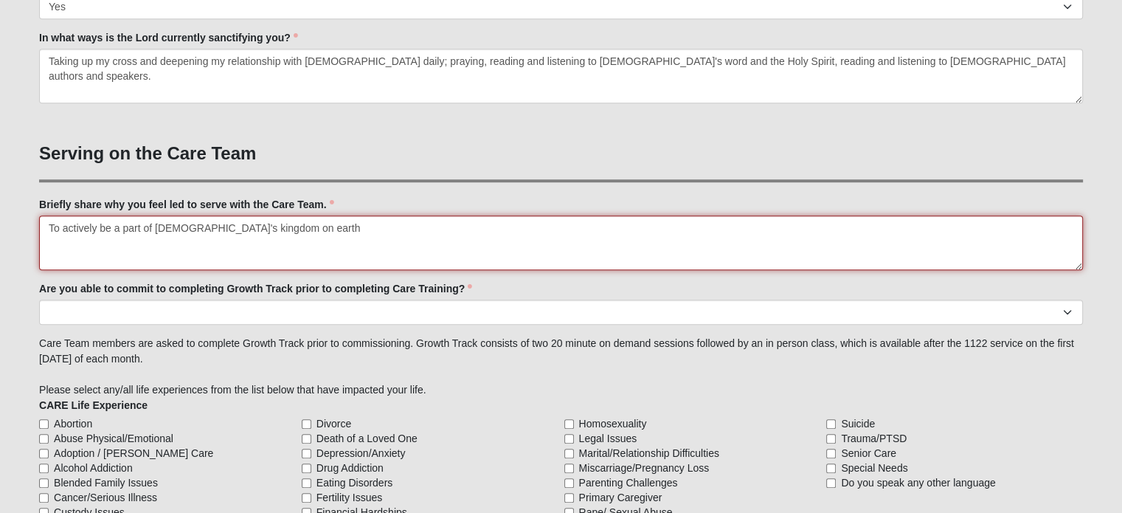
click at [283, 225] on textarea "To actively be a part of [DEMOGRAPHIC_DATA]'s kingdom on earth" at bounding box center [561, 242] width 1044 height 55
type textarea "To actively be a part of [DEMOGRAPHIC_DATA]'s kingdom on earth and serve."
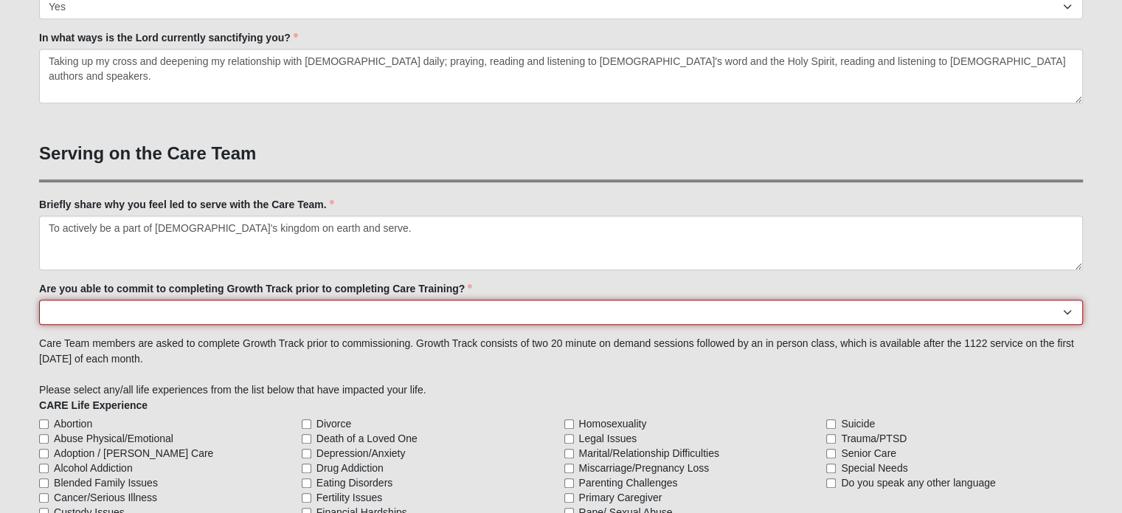
click at [318, 319] on select "Yes No Already Completed" at bounding box center [561, 311] width 1044 height 25
select select "Already Completed"
click at [39, 299] on select "Yes No Already Completed" at bounding box center [561, 311] width 1044 height 25
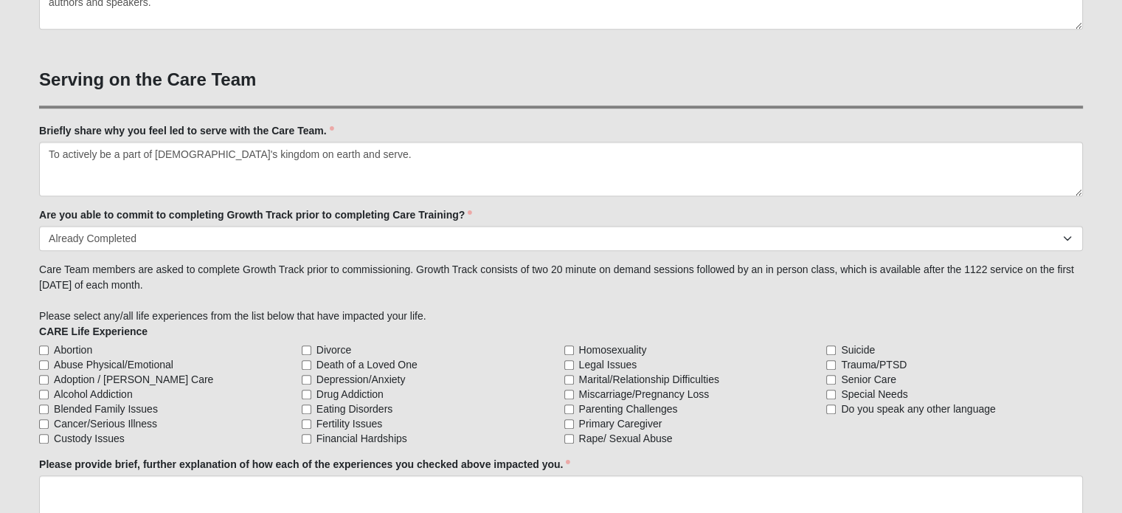
scroll to position [1130, 0]
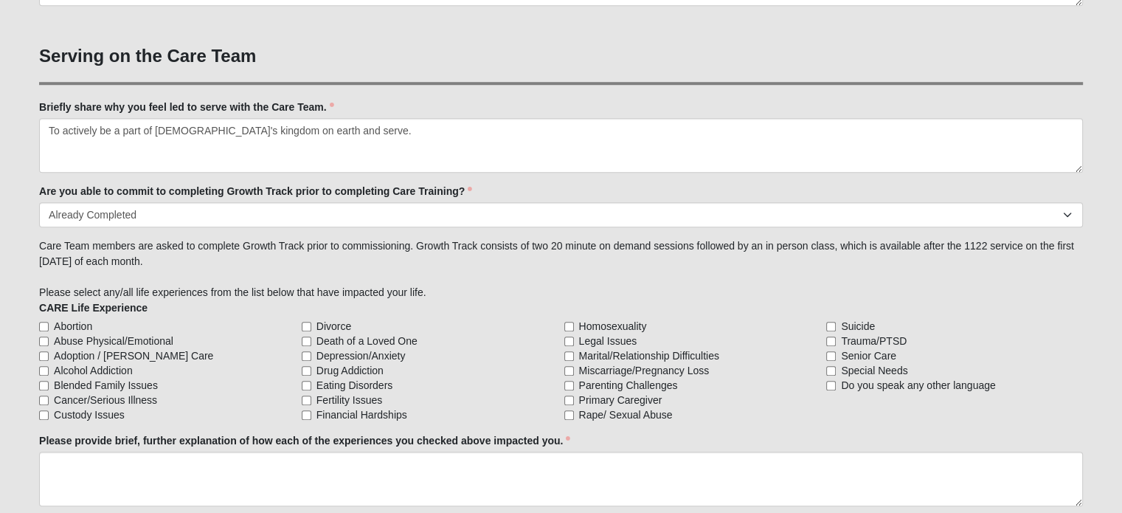
click at [251, 277] on div "Family Member to Register First Name [PERSON_NAME] First Name is required. Last…" at bounding box center [561, 48] width 1044 height 2013
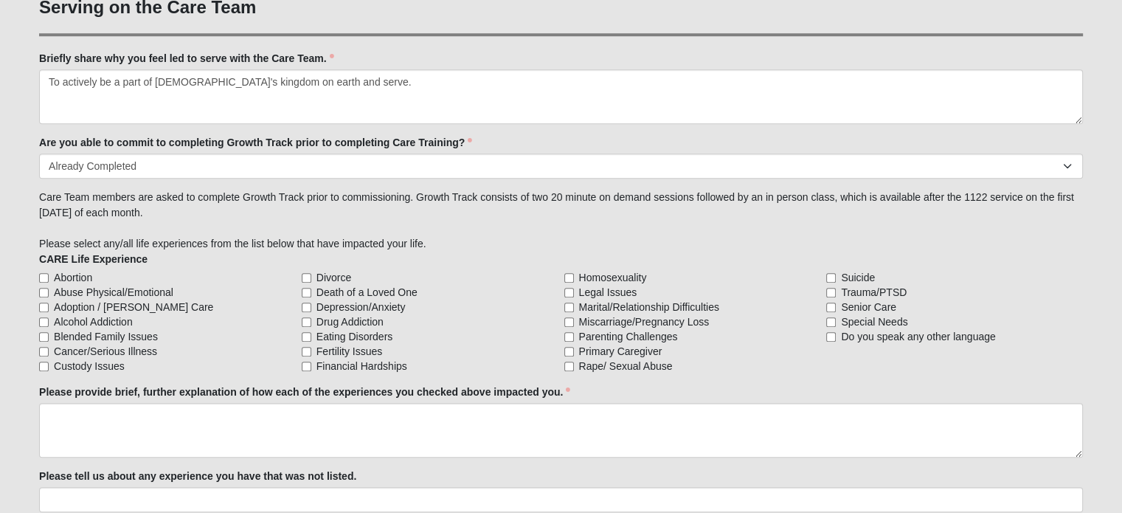
scroll to position [1204, 0]
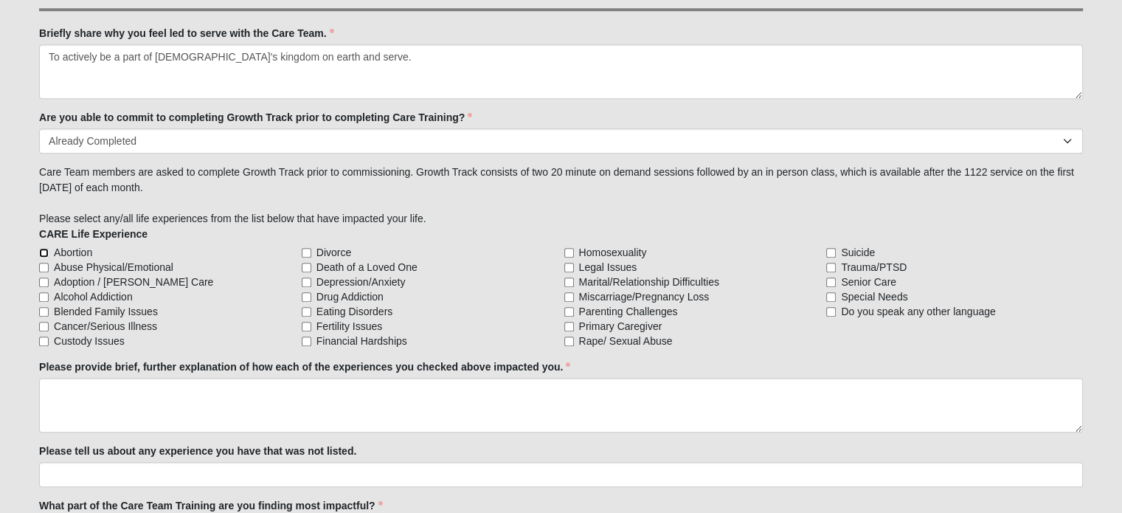
click at [43, 250] on input "Abortion" at bounding box center [44, 253] width 10 height 10
checkbox input "true"
click at [308, 250] on input "Divorce" at bounding box center [307, 253] width 10 height 10
checkbox input "true"
click at [307, 263] on input "Death of a Loved One" at bounding box center [307, 268] width 10 height 10
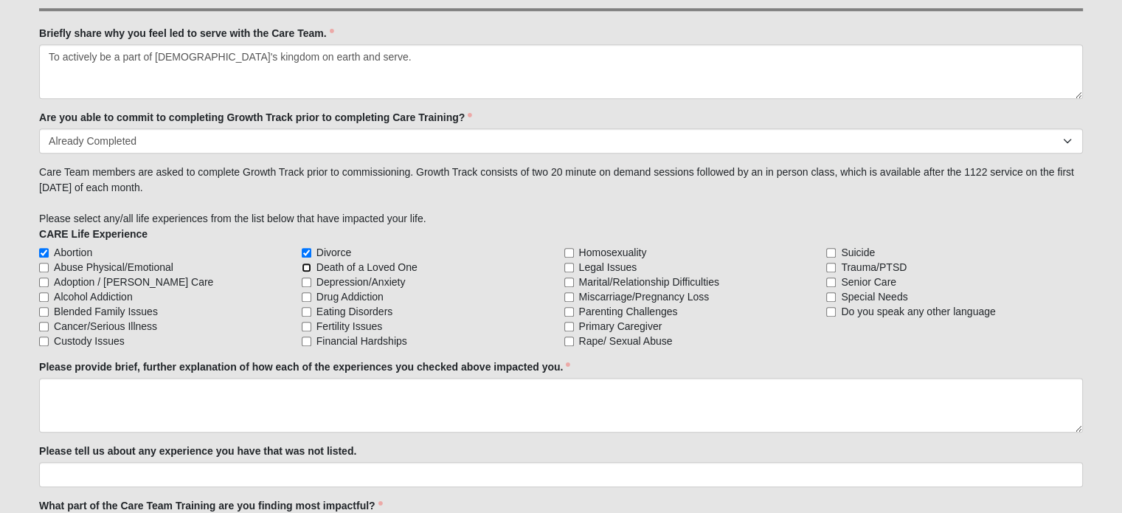
checkbox input "true"
click at [572, 282] on input "Marital/Relationship Difficulties" at bounding box center [569, 282] width 10 height 10
checkbox input "true"
click at [830, 264] on input "Trauma/PTSD" at bounding box center [831, 268] width 10 height 10
click at [830, 263] on input "Trauma/PTSD" at bounding box center [831, 268] width 10 height 10
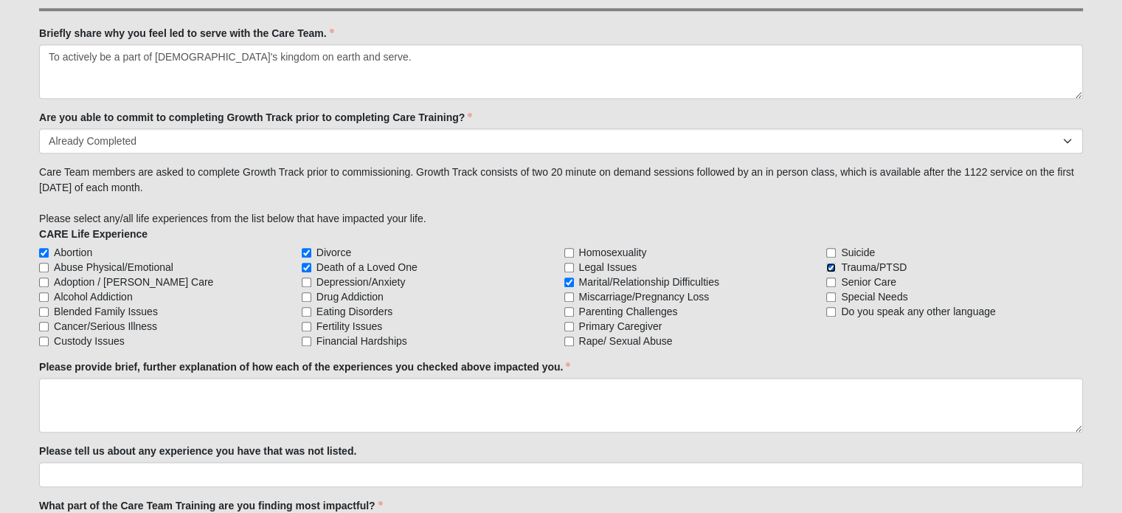
checkbox input "false"
click at [568, 324] on input "Primary Caregiver" at bounding box center [569, 327] width 10 height 10
checkbox input "true"
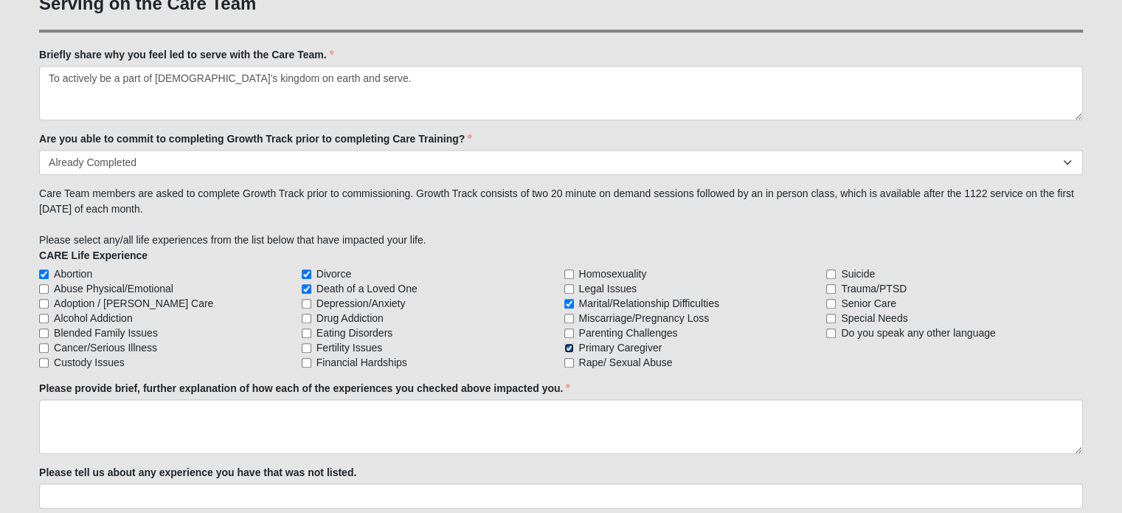
scroll to position [1277, 0]
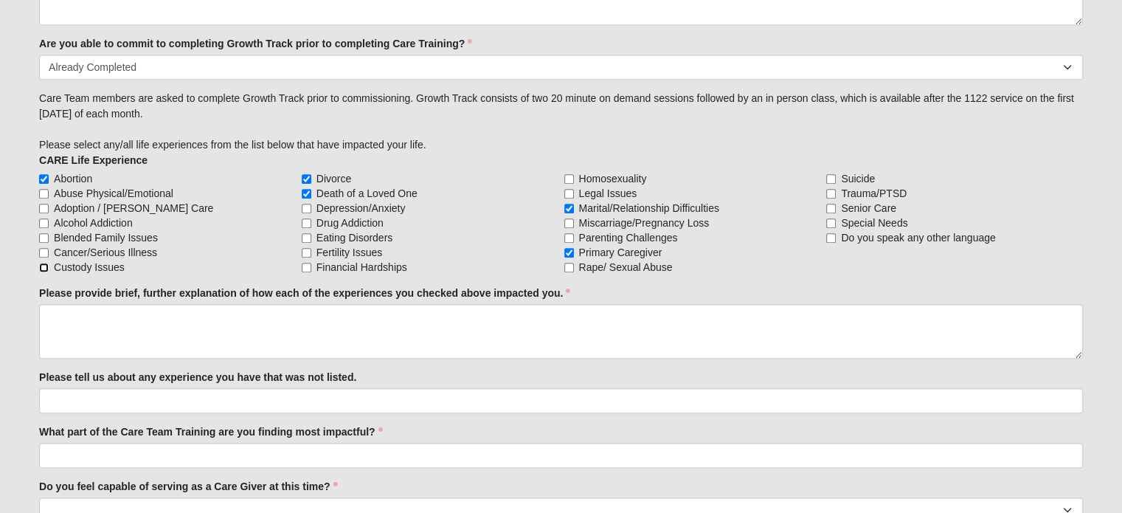
click at [43, 264] on input "Custody Issues" at bounding box center [44, 268] width 10 height 10
checkbox input "true"
click at [566, 250] on input "Primary Caregiver" at bounding box center [569, 253] width 10 height 10
checkbox input "false"
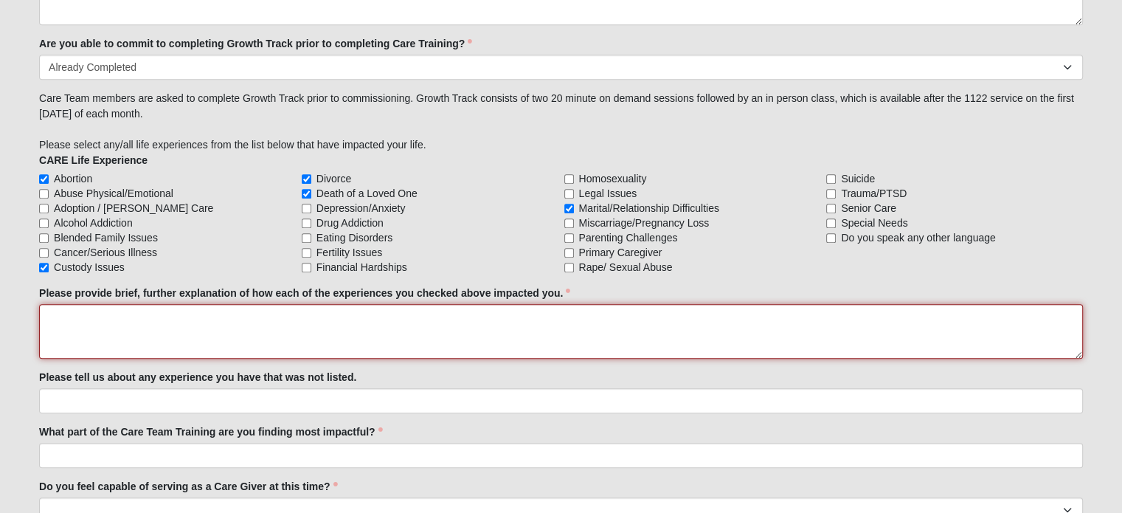
click at [74, 320] on textarea "Please provide brief, further explanation of how each of the experiences you ch…" at bounding box center [561, 331] width 1044 height 55
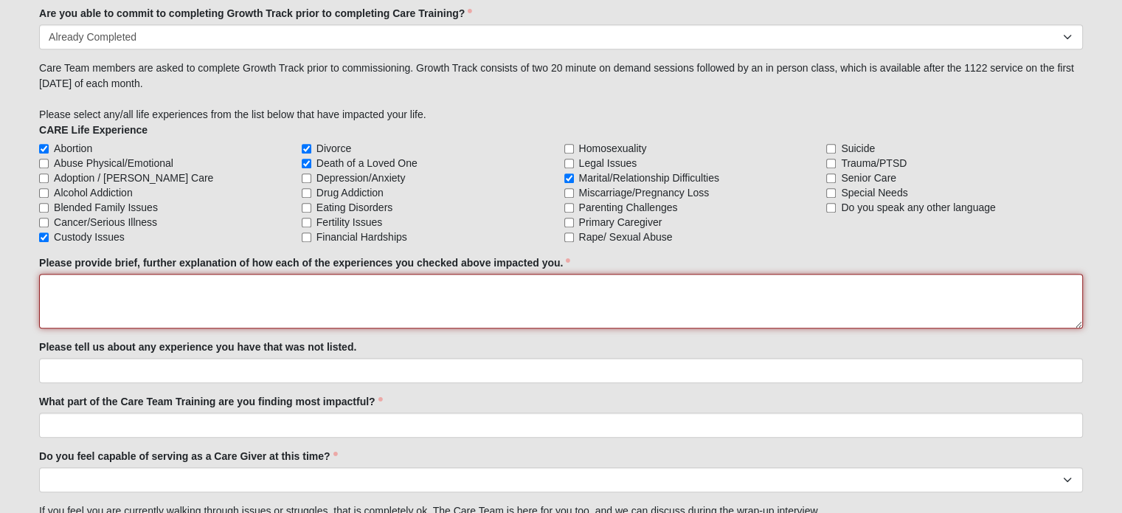
scroll to position [1351, 0]
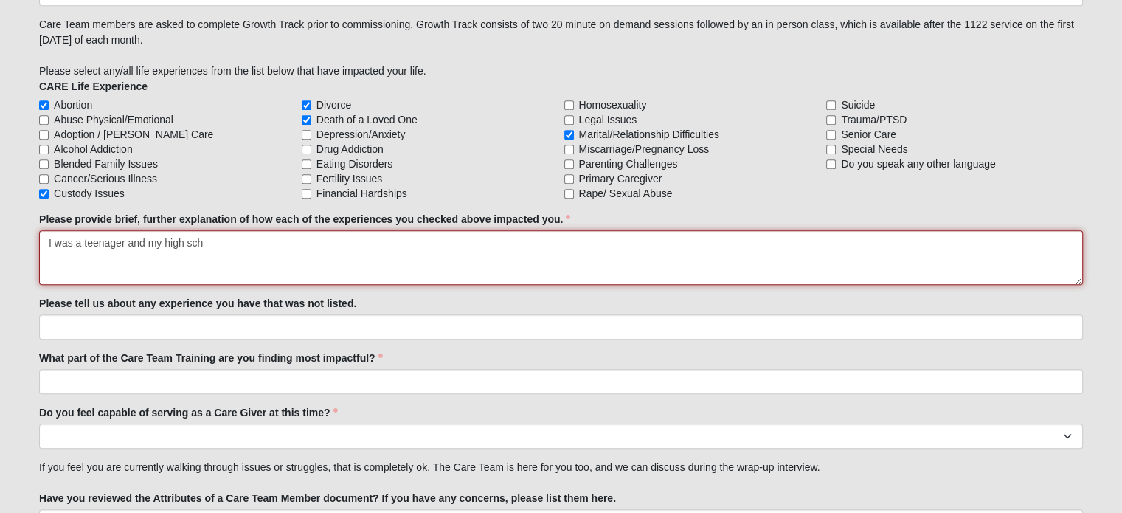
click at [83, 238] on textarea "I was a teenager and my high sch" at bounding box center [561, 257] width 1044 height 55
click at [251, 241] on textarea "I was a young teenager and my high sch" at bounding box center [561, 257] width 1044 height 55
click at [454, 243] on textarea "I was a young teenager affected by my high school sweetheart and I having an ab…" at bounding box center [561, 257] width 1044 height 55
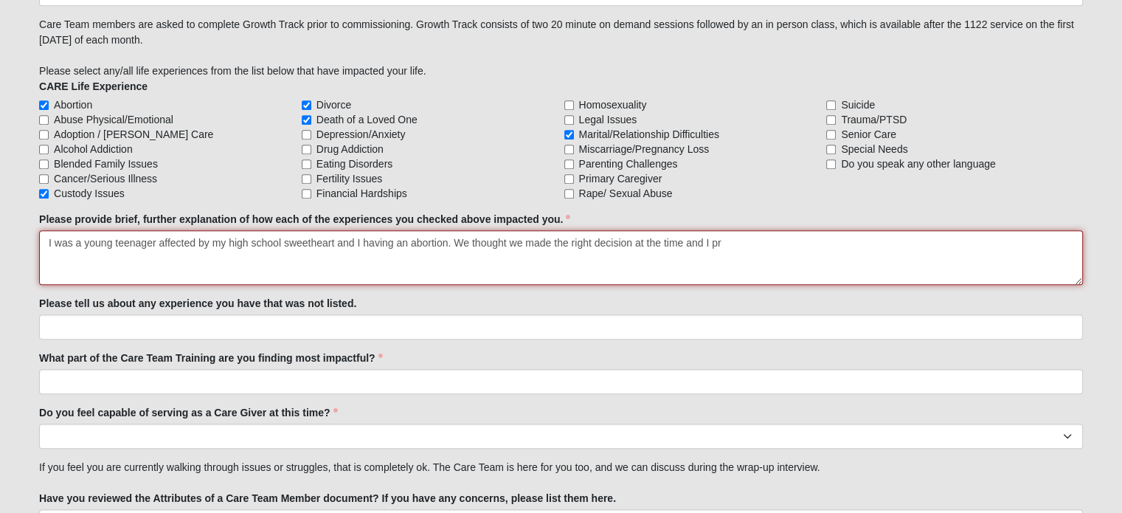
click at [397, 238] on textarea "I was a young teenager affected by my high school sweetheart and I having an ab…" at bounding box center [561, 257] width 1044 height 55
click at [699, 242] on textarea "I was a young teenager affected by my high school sweetheart having an abortion…" at bounding box center [561, 257] width 1044 height 55
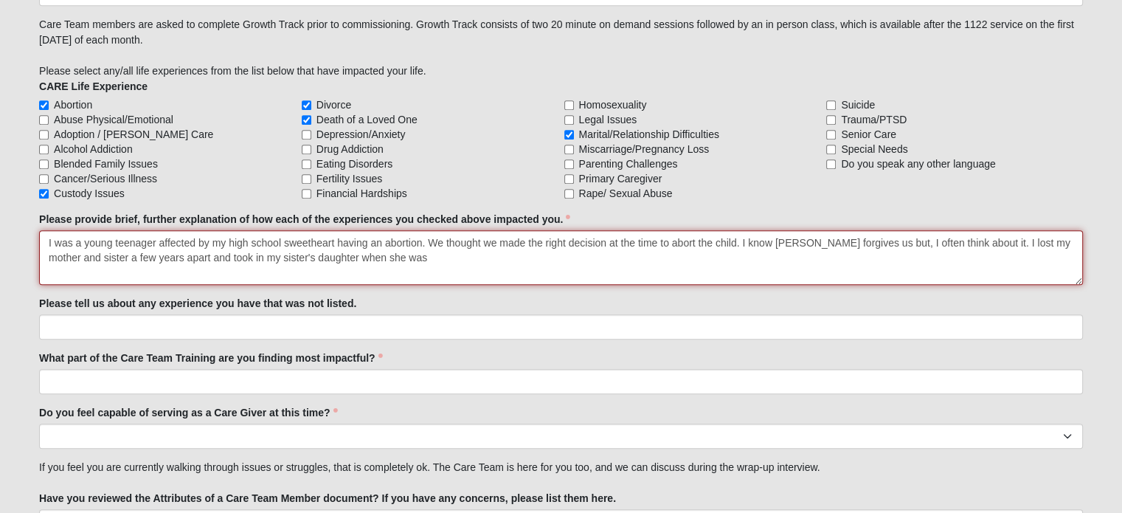
click at [305, 253] on textarea "I was a young teenager affected by my high school sweetheart having an abortion…" at bounding box center [561, 257] width 1044 height 55
click at [430, 250] on textarea "I was a young teenager affected by my high school sweetheart having an abortion…" at bounding box center [561, 257] width 1044 height 55
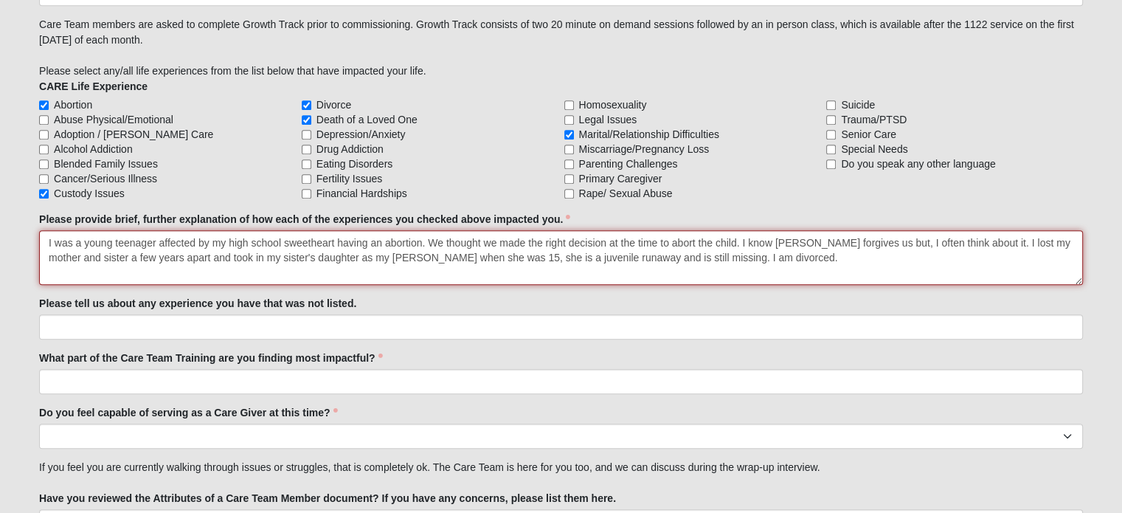
click at [678, 251] on textarea "I was a young teenager affected by my high school sweetheart having an abortion…" at bounding box center [561, 257] width 1044 height 55
click at [788, 256] on textarea "I was a young teenager affected by my high school sweetheart having an abortion…" at bounding box center [561, 257] width 1044 height 55
type textarea "I was a young teenager affected by my high school sweetheart having an abortion…"
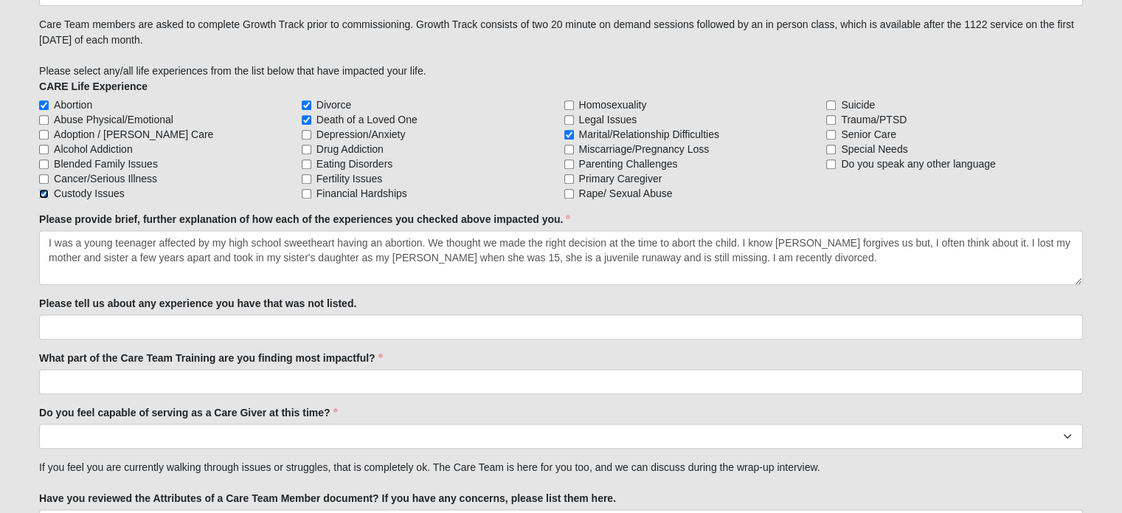
click at [41, 191] on input "Custody Issues" at bounding box center [44, 194] width 10 height 10
checkbox input "false"
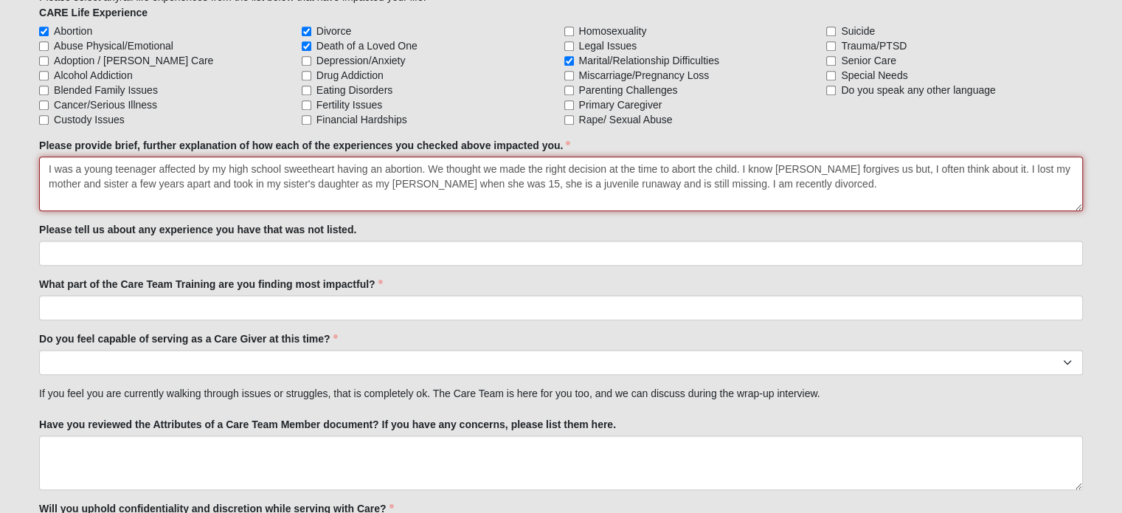
click at [447, 166] on textarea "I was a young teenager affected by my high school sweetheart having an abortion…" at bounding box center [561, 183] width 1044 height 55
click at [774, 182] on textarea "I was a young teenager affected by my high school sweetheart having an abortion…" at bounding box center [561, 183] width 1044 height 55
type textarea "I was a young teenager affected by my high school sweetheart having an abortion…"
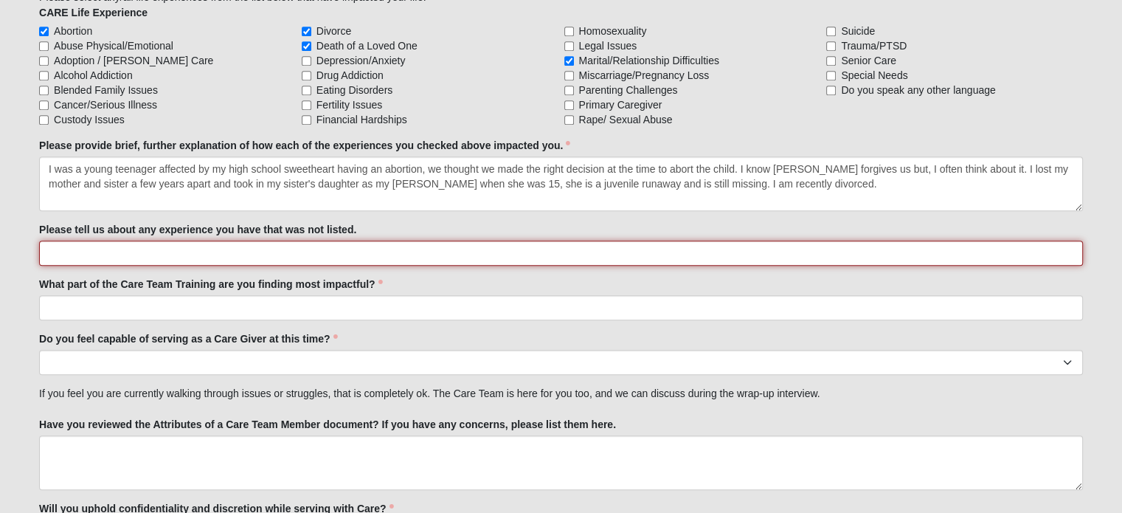
click at [121, 248] on input "Please tell us about any experience you have that was not listed." at bounding box center [561, 252] width 1044 height 25
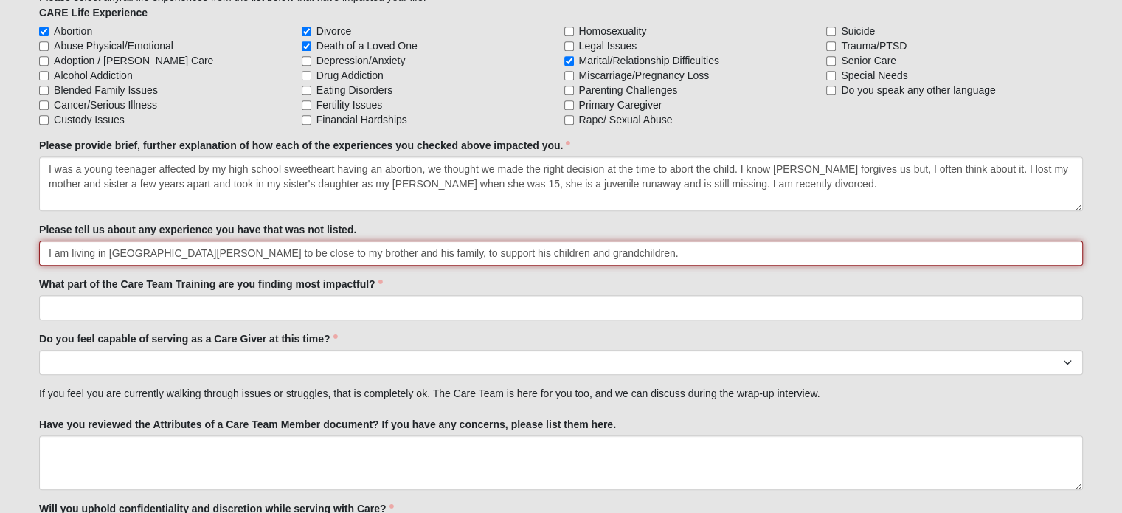
type input "I am living in [GEOGRAPHIC_DATA][PERSON_NAME] to be close to my brother and his…"
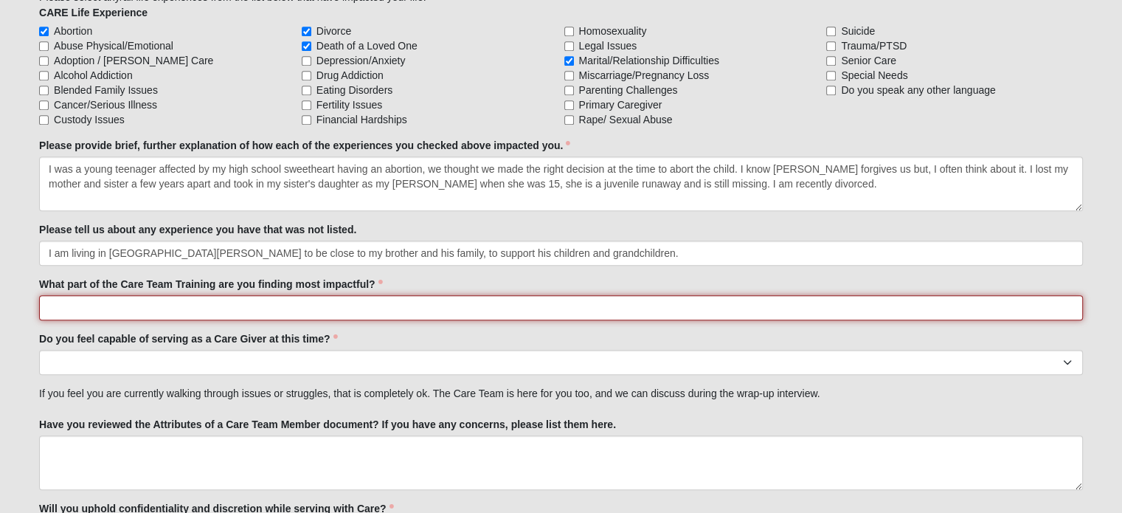
click at [566, 295] on input "What part of the Care Team Training are you finding most impactful?" at bounding box center [561, 307] width 1044 height 25
type input "All of it...great curriculum!"
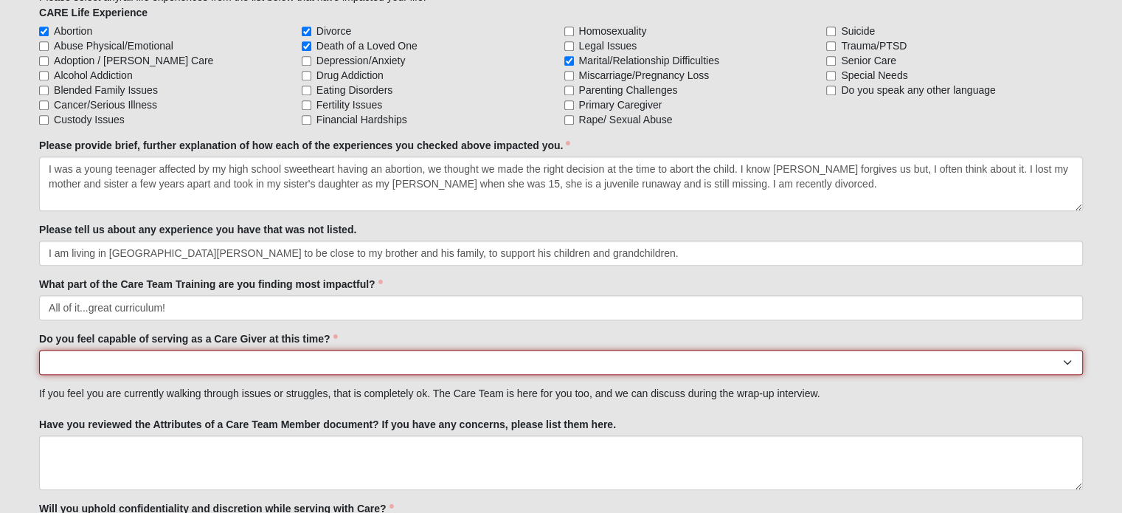
click at [226, 361] on select "No Yes" at bounding box center [561, 362] width 1044 height 25
select select "True"
click at [39, 350] on select "No Yes" at bounding box center [561, 362] width 1044 height 25
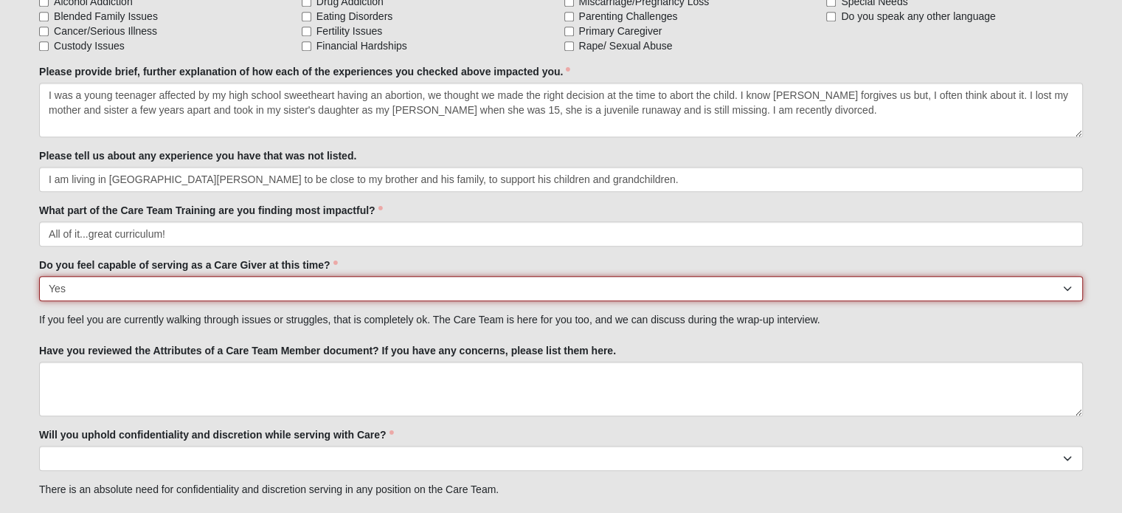
scroll to position [1572, 0]
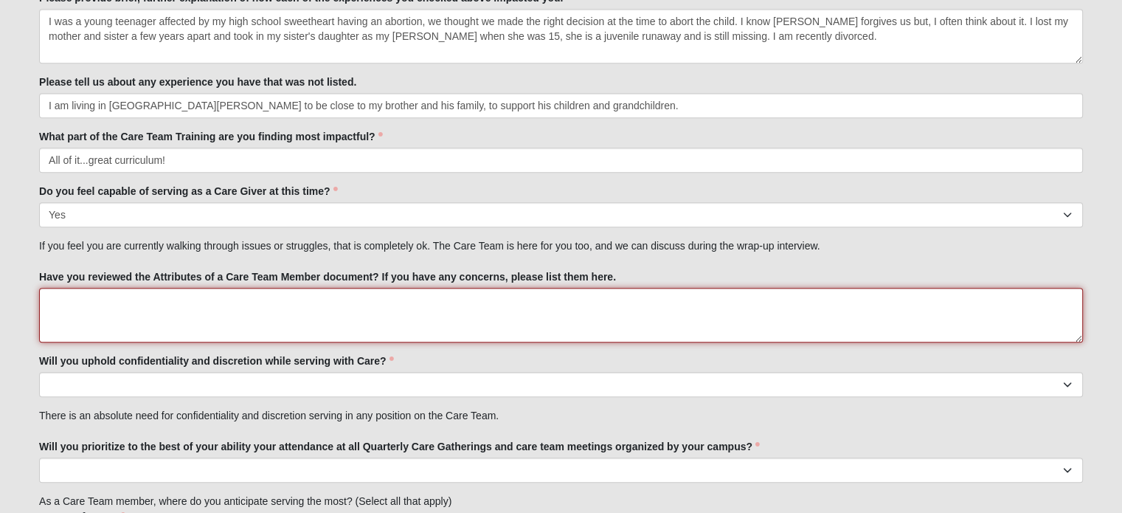
click at [71, 306] on textarea "Have you reviewed the Attributes of a Care Team Member document? If you have an…" at bounding box center [561, 315] width 1044 height 55
type textarea "I have no concerns at this time."
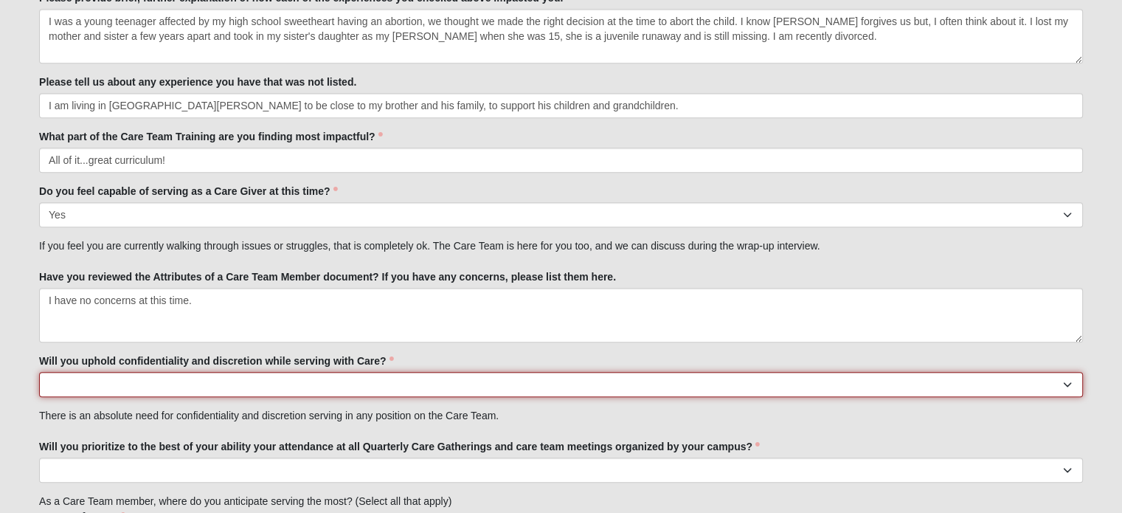
drag, startPoint x: 205, startPoint y: 389, endPoint x: 213, endPoint y: 385, distance: 8.9
click at [205, 389] on select "No Yes" at bounding box center [561, 384] width 1044 height 25
select select "True"
click at [39, 372] on select "No Yes" at bounding box center [561, 384] width 1044 height 25
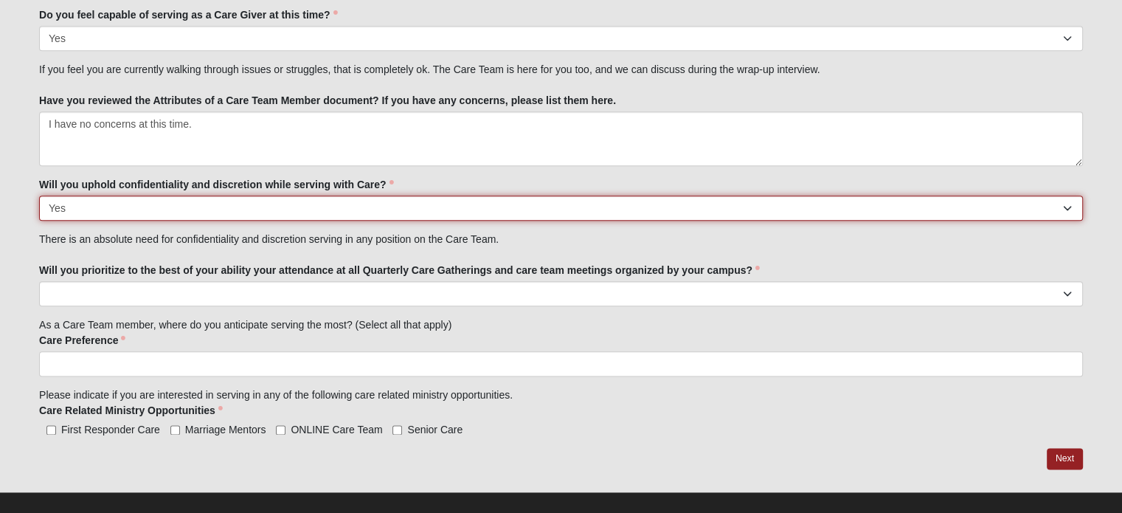
scroll to position [1762, 0]
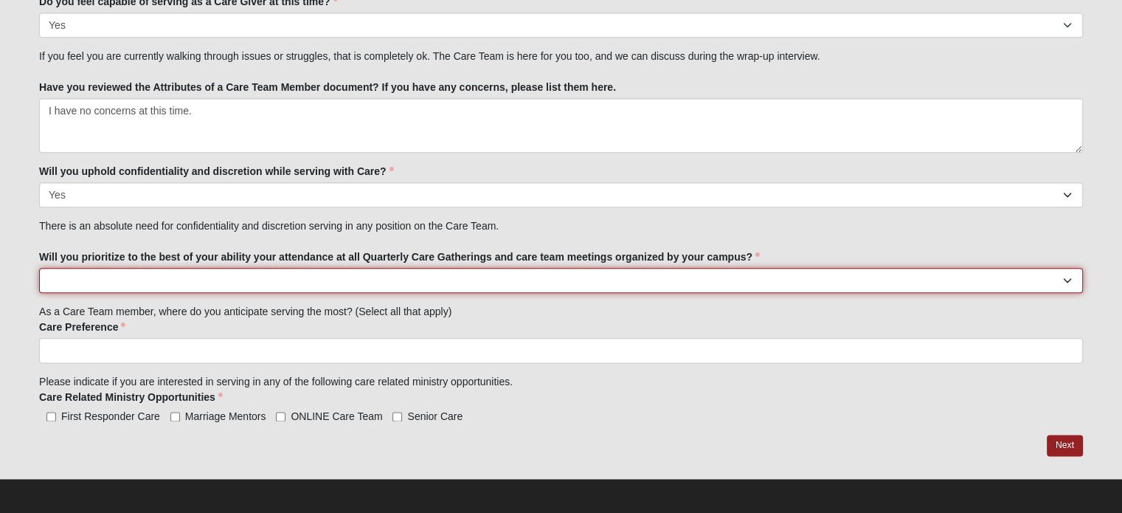
click at [822, 282] on select "No Yes" at bounding box center [561, 280] width 1044 height 25
select select "True"
click at [39, 268] on select "No Yes" at bounding box center [561, 280] width 1044 height 25
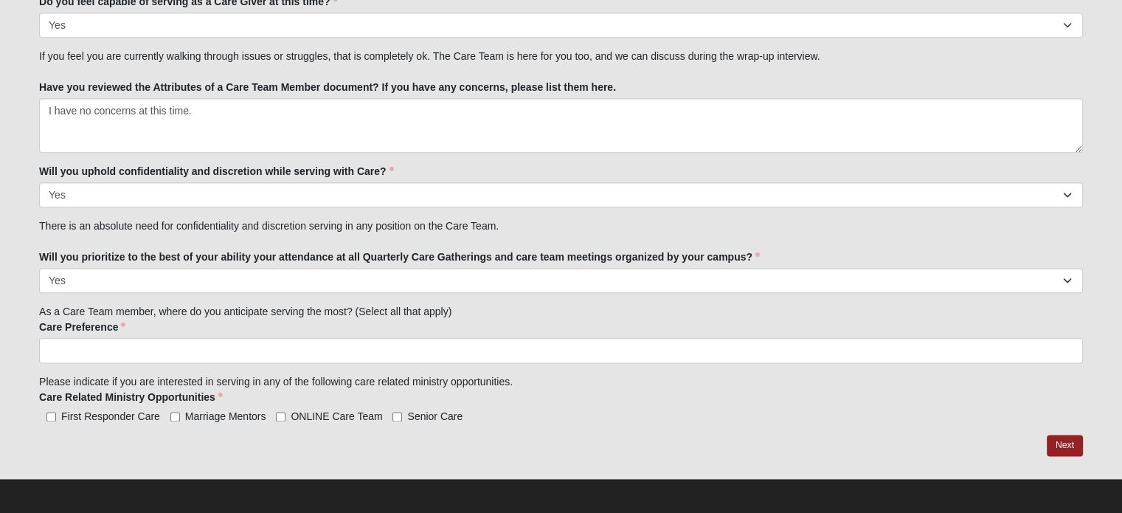
click at [189, 344] on ul at bounding box center [561, 350] width 1044 height 25
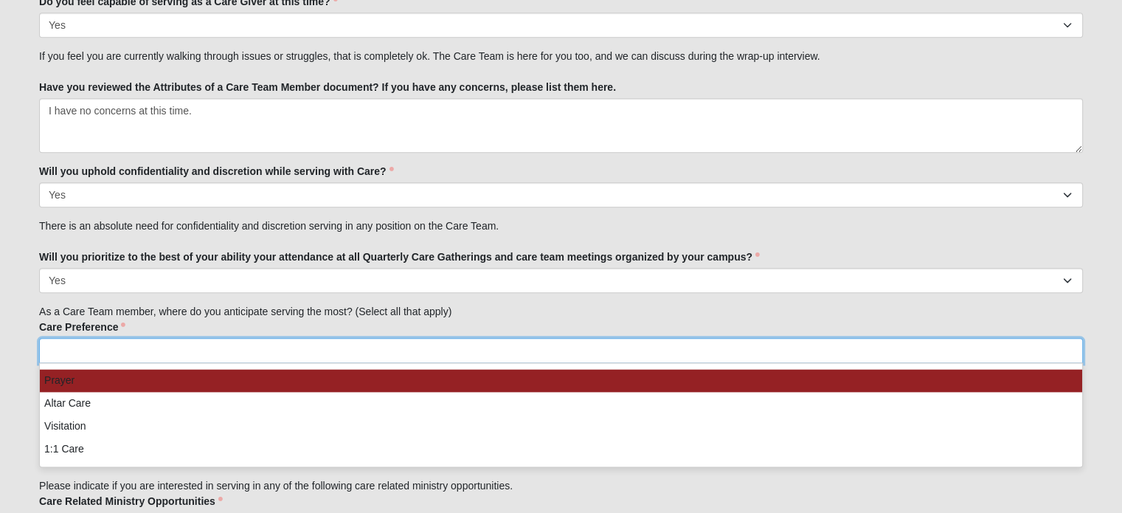
click at [71, 378] on li "Prayer" at bounding box center [561, 380] width 1042 height 23
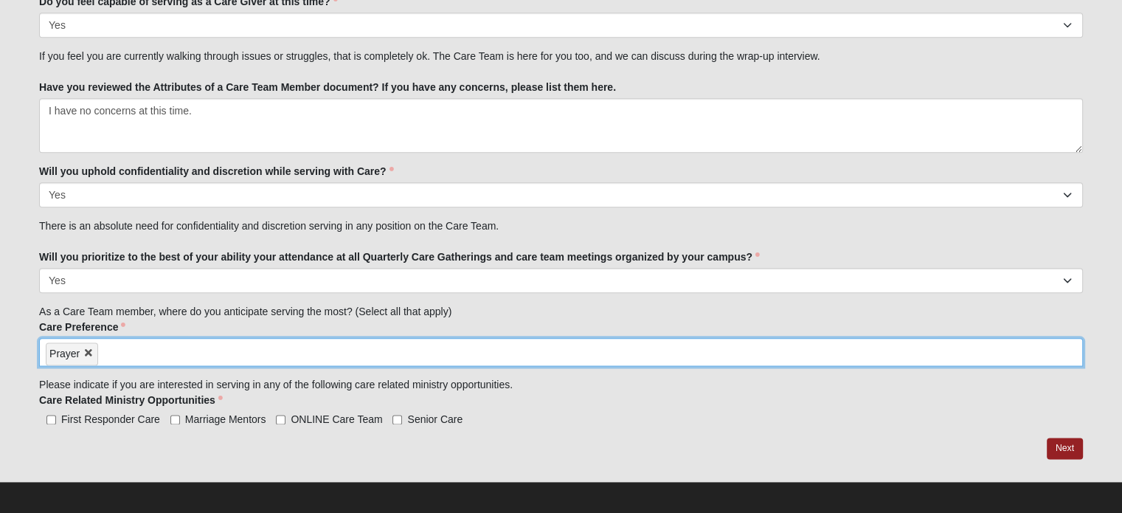
click at [132, 350] on input "search" at bounding box center [161, 351] width 126 height 24
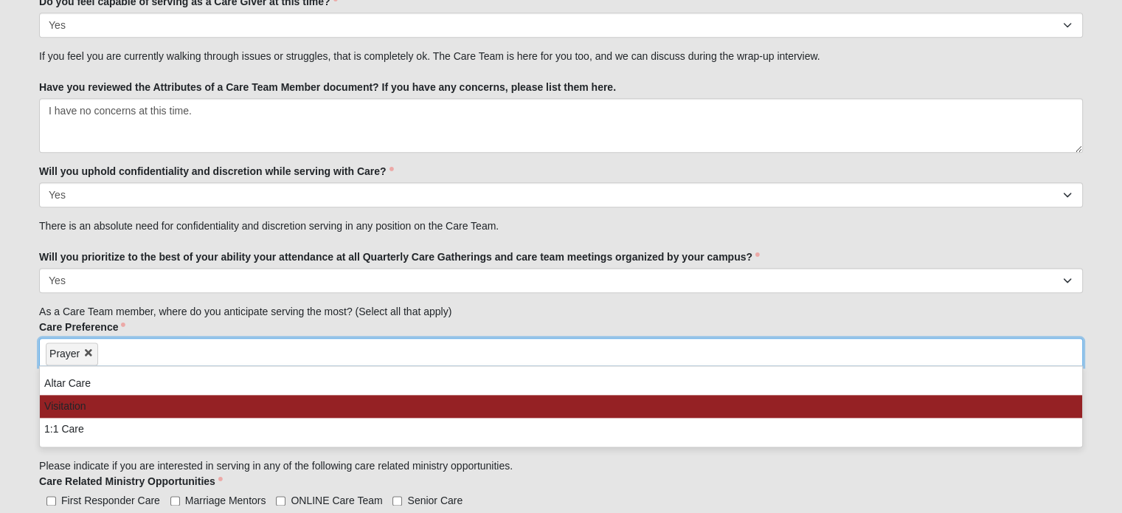
click at [102, 406] on li "Visitation" at bounding box center [561, 406] width 1042 height 23
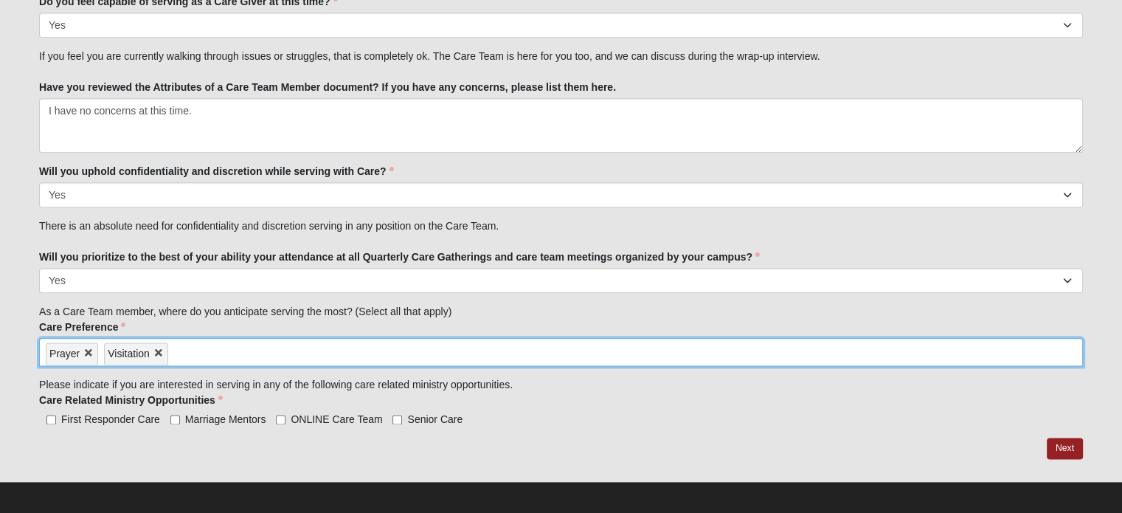
click at [192, 352] on input "search" at bounding box center [231, 351] width 126 height 24
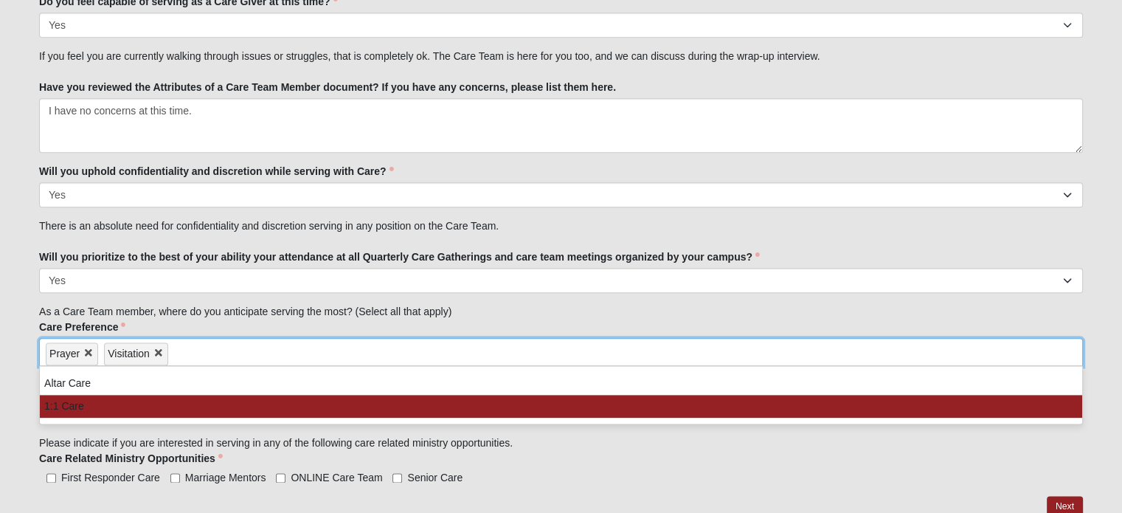
click at [195, 412] on li "1:1 Care" at bounding box center [561, 406] width 1042 height 23
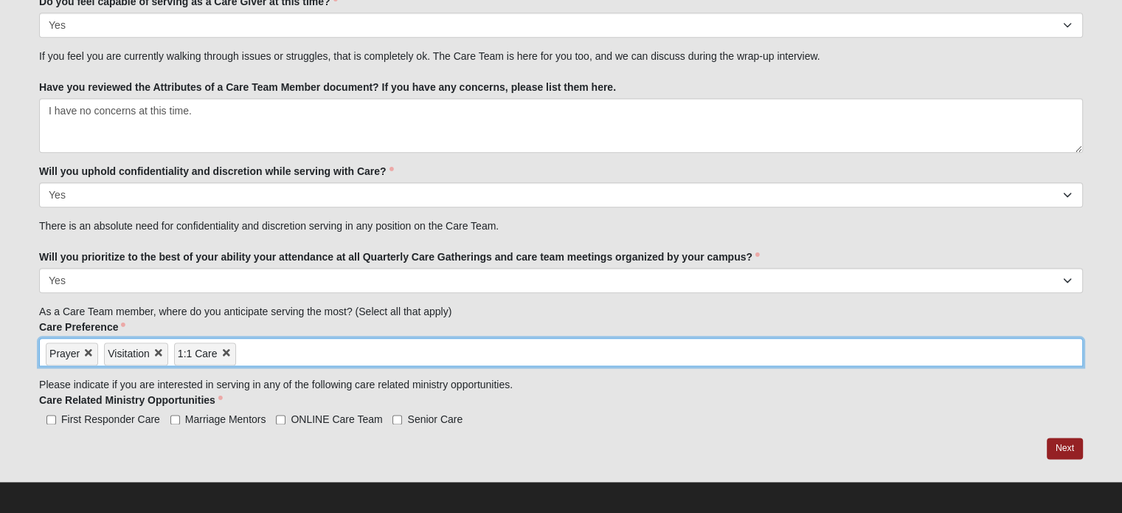
click at [251, 351] on input "search" at bounding box center [299, 351] width 126 height 24
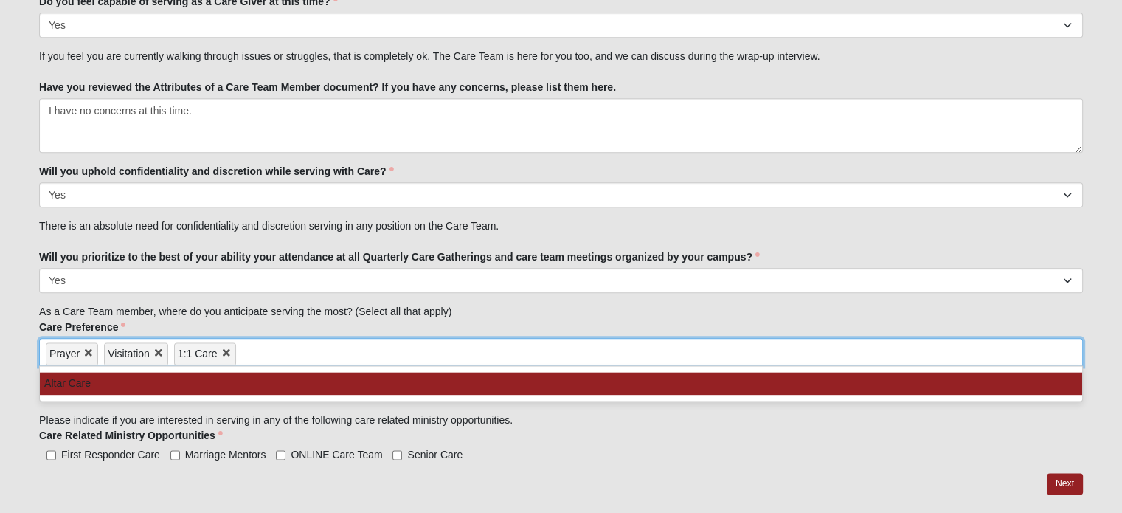
click at [248, 380] on li "Altar Care" at bounding box center [561, 383] width 1042 height 23
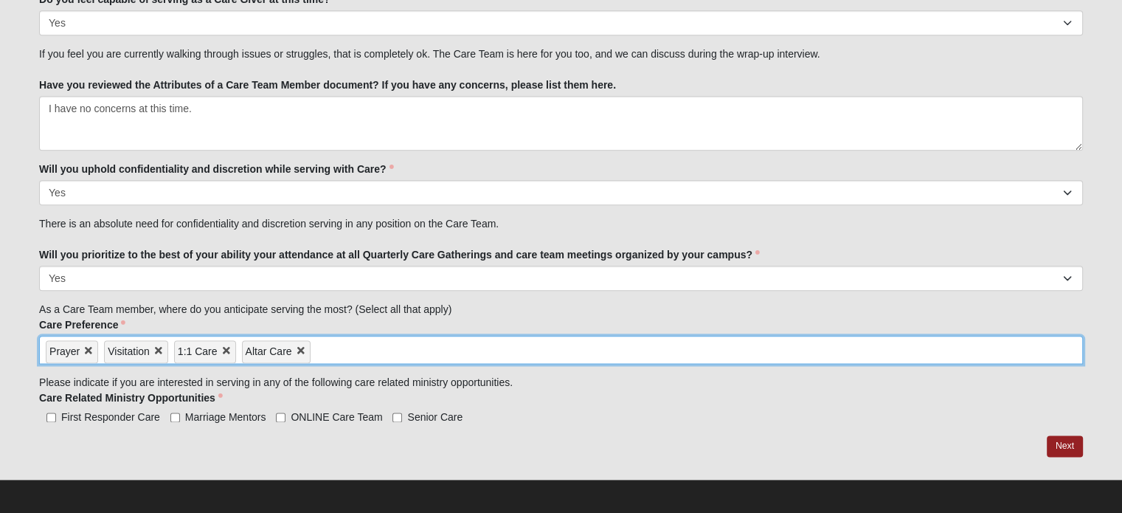
scroll to position [1765, 0]
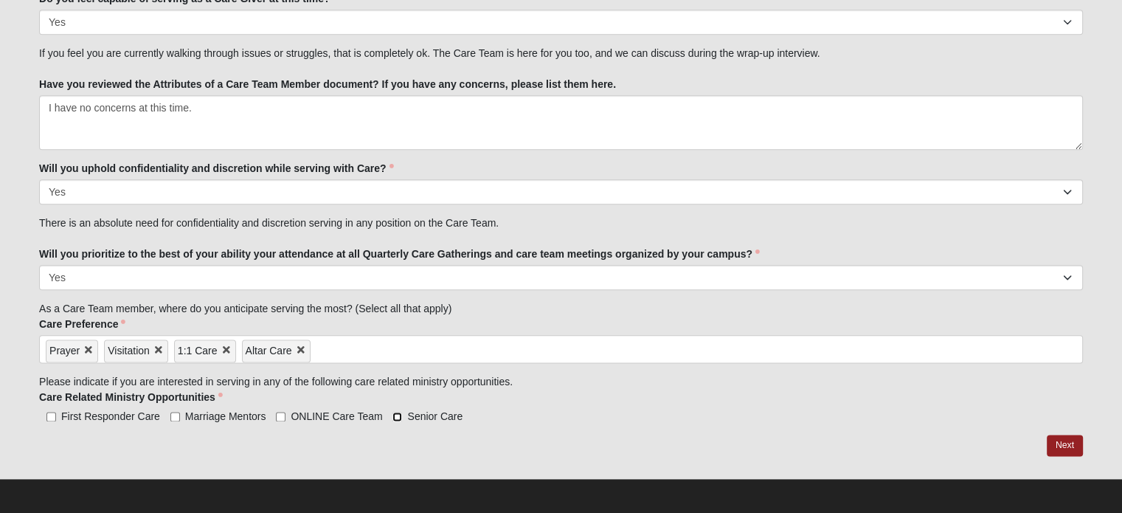
click at [398, 412] on input "Senior Care" at bounding box center [397, 417] width 10 height 10
checkbox input "true"
click at [279, 413] on input "ONLINE Care Team" at bounding box center [281, 417] width 10 height 10
checkbox input "true"
click at [173, 412] on input "Marriage Mentors" at bounding box center [175, 417] width 10 height 10
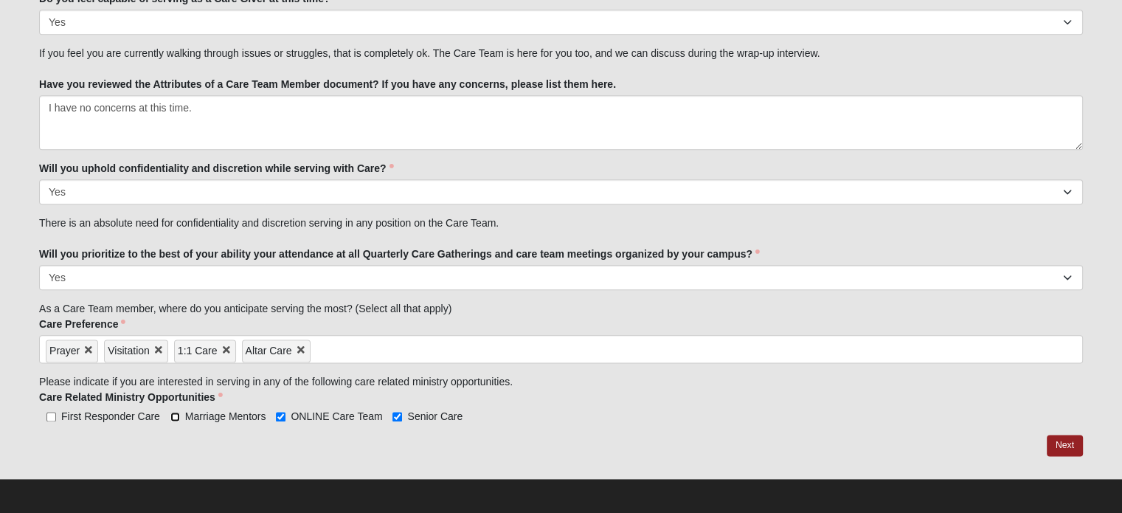
checkbox input "true"
drag, startPoint x: 1063, startPoint y: 442, endPoint x: 1060, endPoint y: 423, distance: 19.4
click at [1063, 441] on link "Next" at bounding box center [1064, 444] width 36 height 21
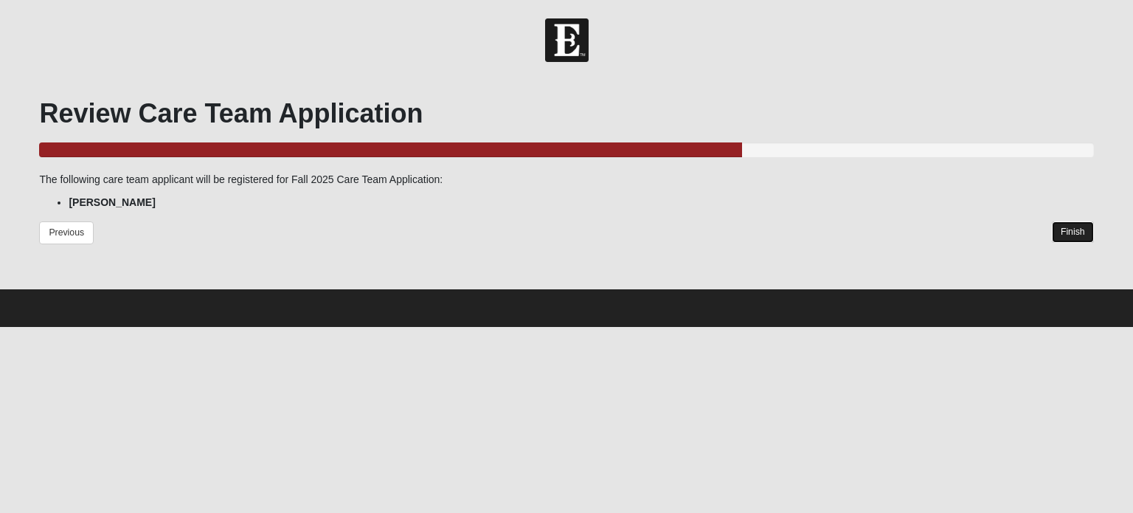
click at [1065, 231] on link "Finish" at bounding box center [1073, 231] width 42 height 21
